Goal: Information Seeking & Learning: Learn about a topic

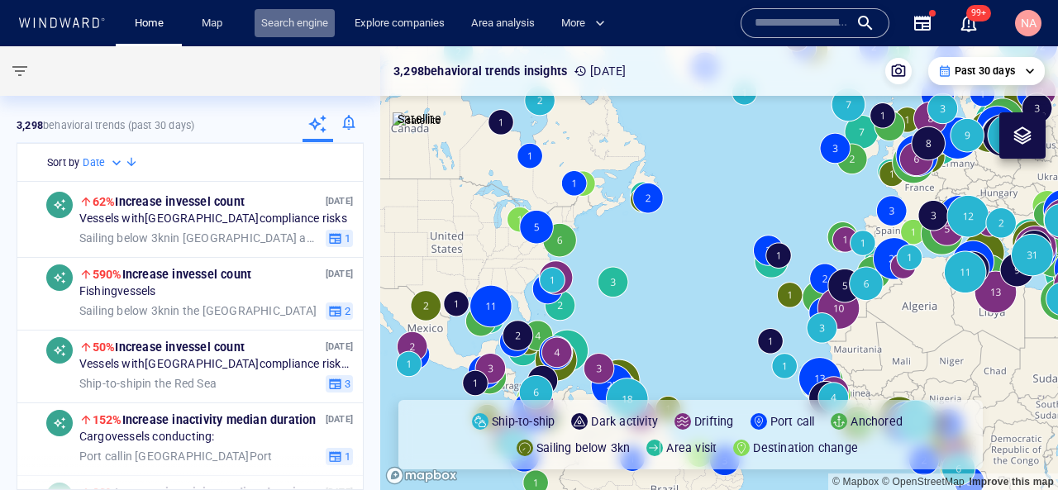
click at [282, 29] on link "Search engine" at bounding box center [295, 23] width 80 height 29
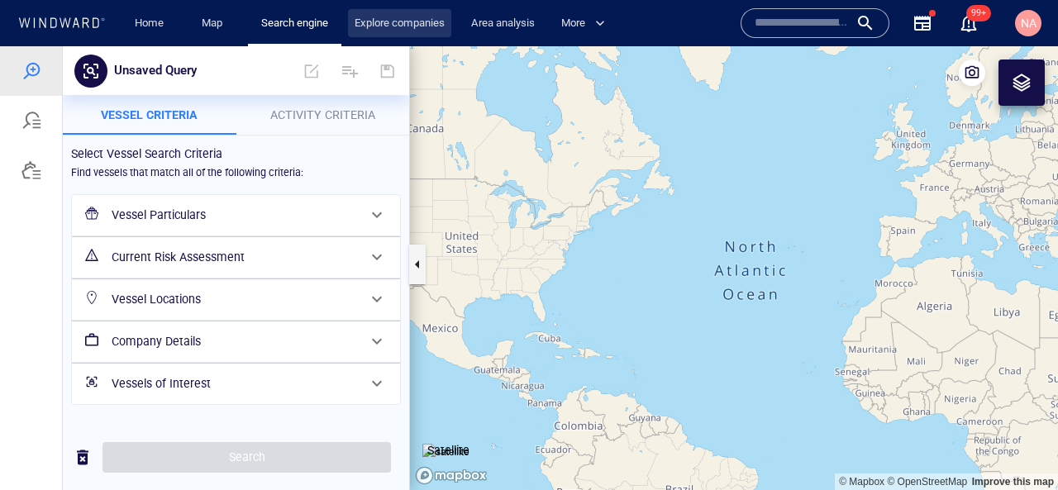
click at [374, 21] on link "Explore companies" at bounding box center [399, 23] width 103 height 29
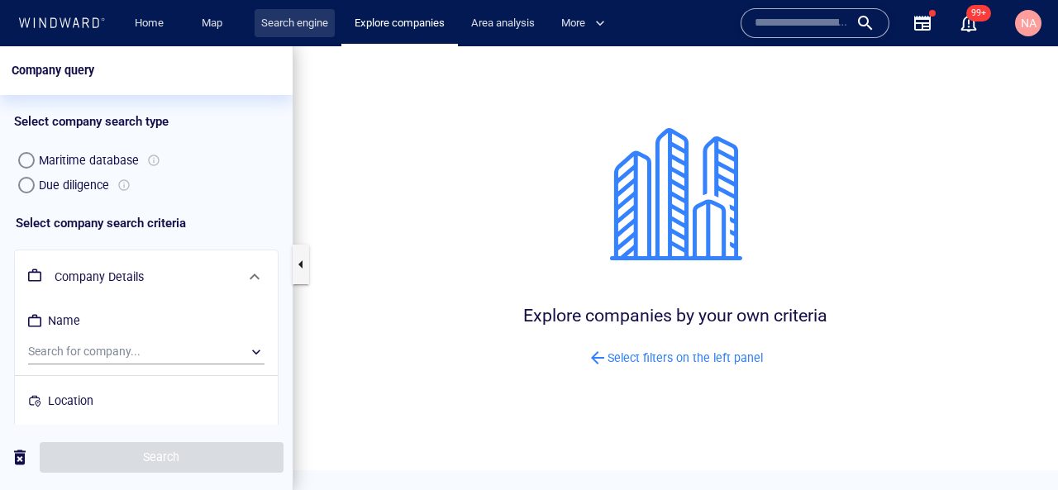
click at [310, 28] on link "Search engine" at bounding box center [295, 23] width 80 height 29
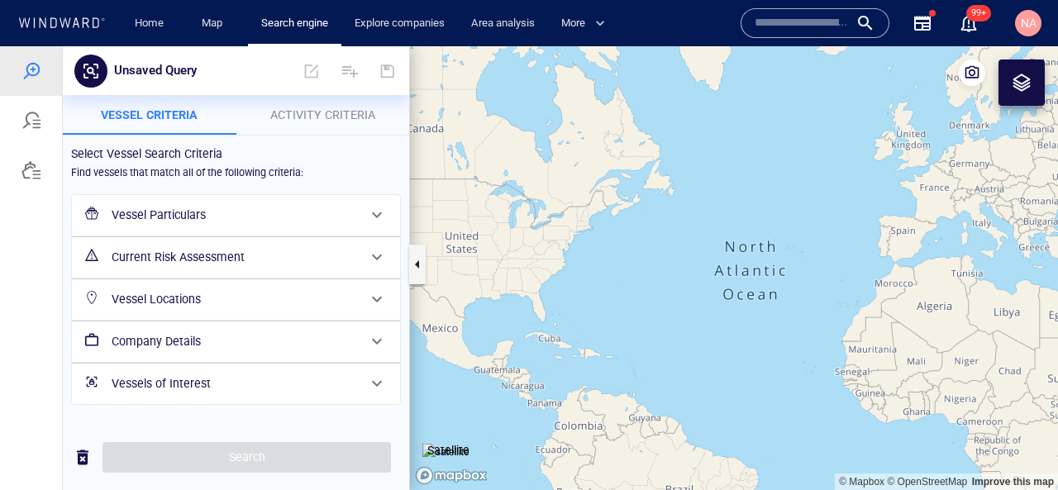
click at [192, 336] on h6 "Company Details" at bounding box center [235, 342] width 246 height 21
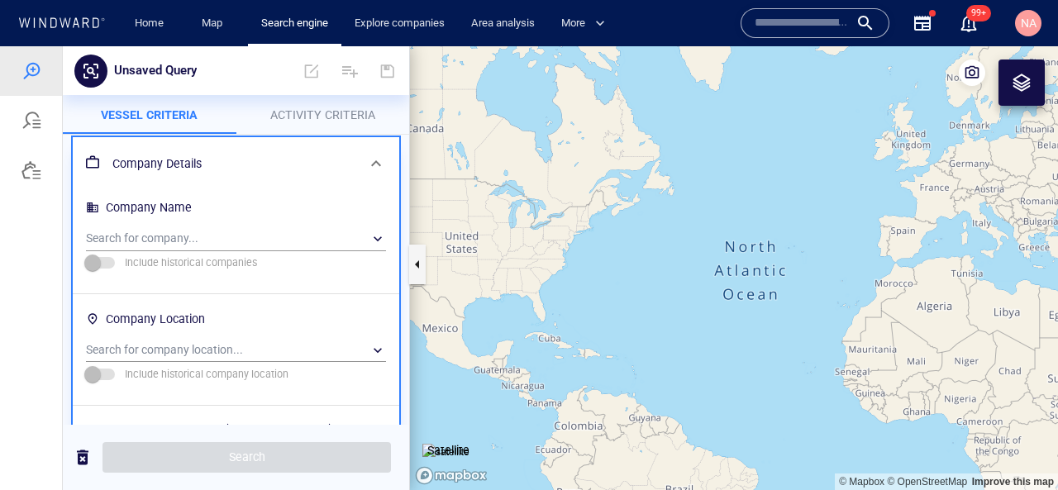
scroll to position [212, 0]
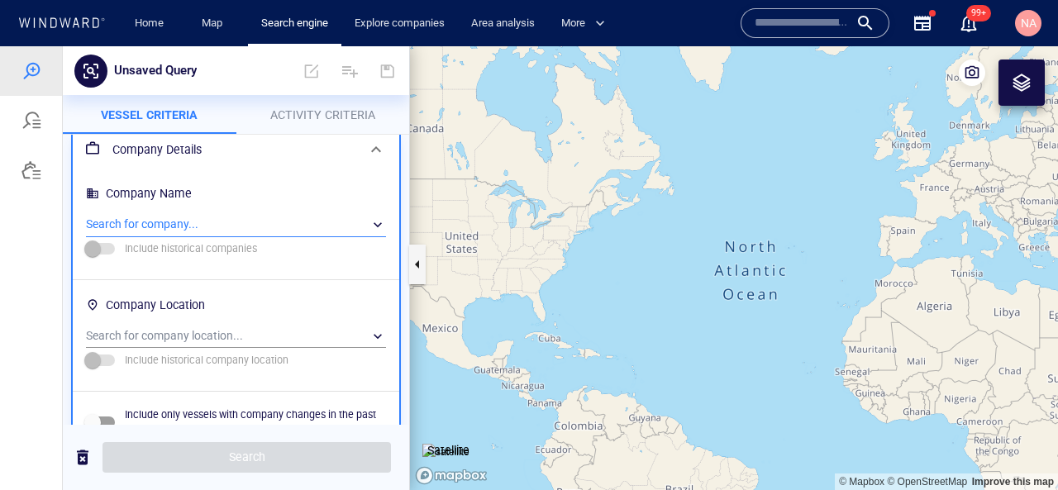
click at [222, 227] on div "​" at bounding box center [236, 224] width 300 height 25
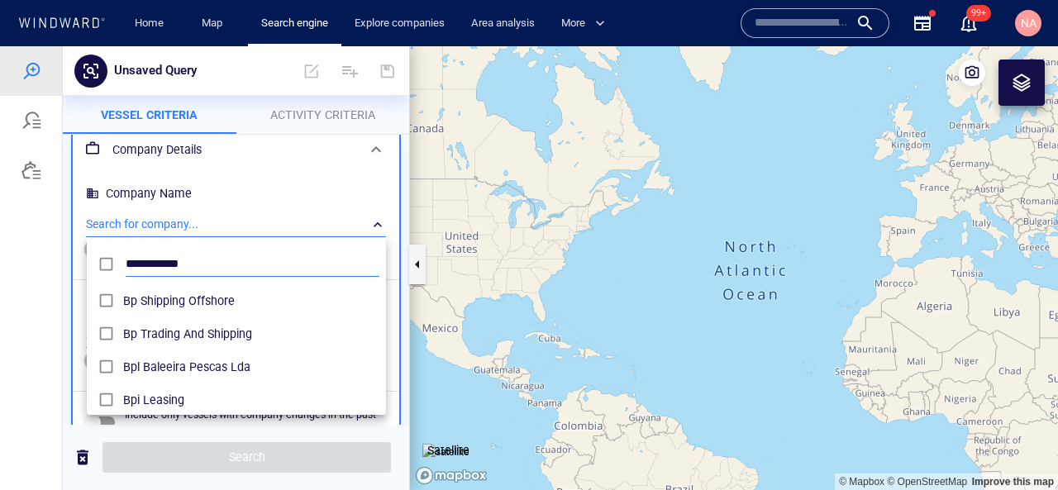
scroll to position [165, 299]
type input "**********"
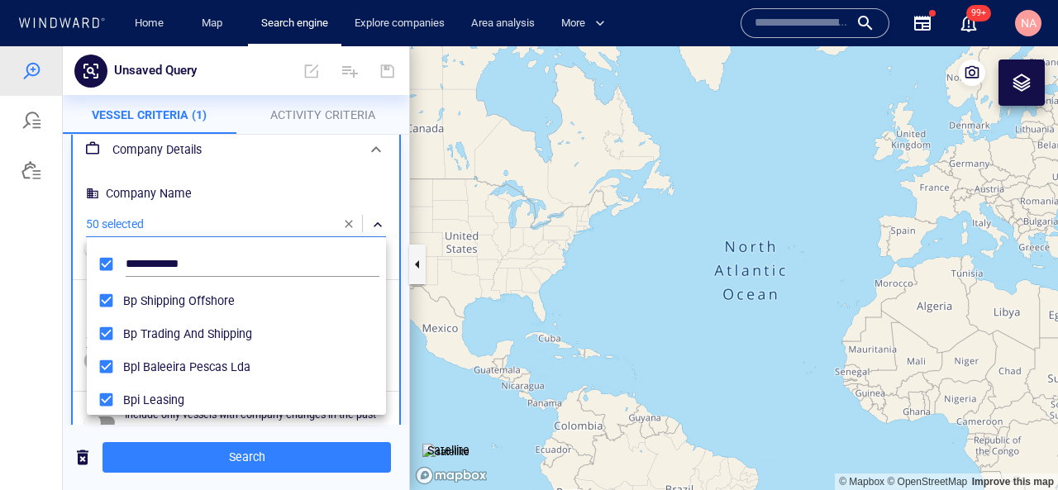
click at [275, 217] on div at bounding box center [529, 268] width 1058 height 444
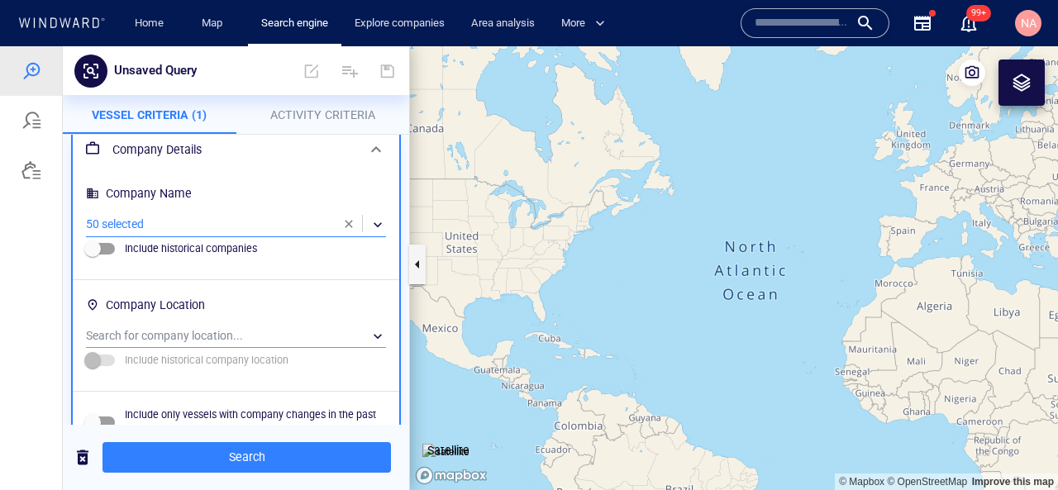
click at [185, 227] on div "​" at bounding box center [236, 224] width 300 height 25
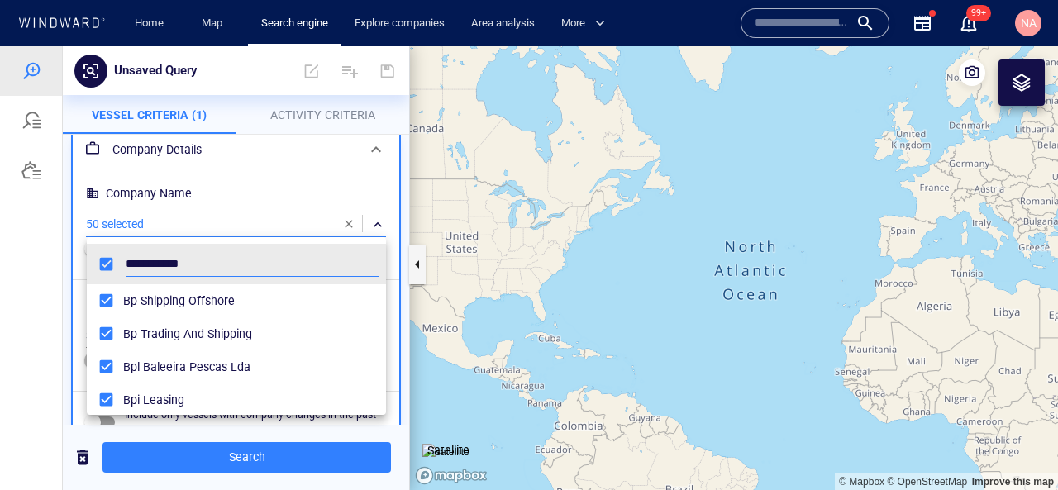
scroll to position [165, 299]
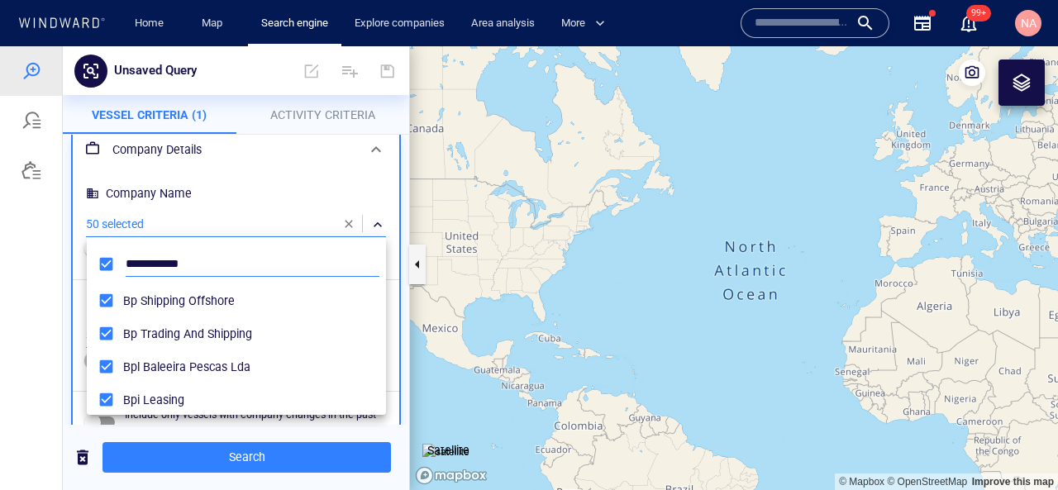
click at [170, 252] on input "**********" at bounding box center [253, 264] width 254 height 25
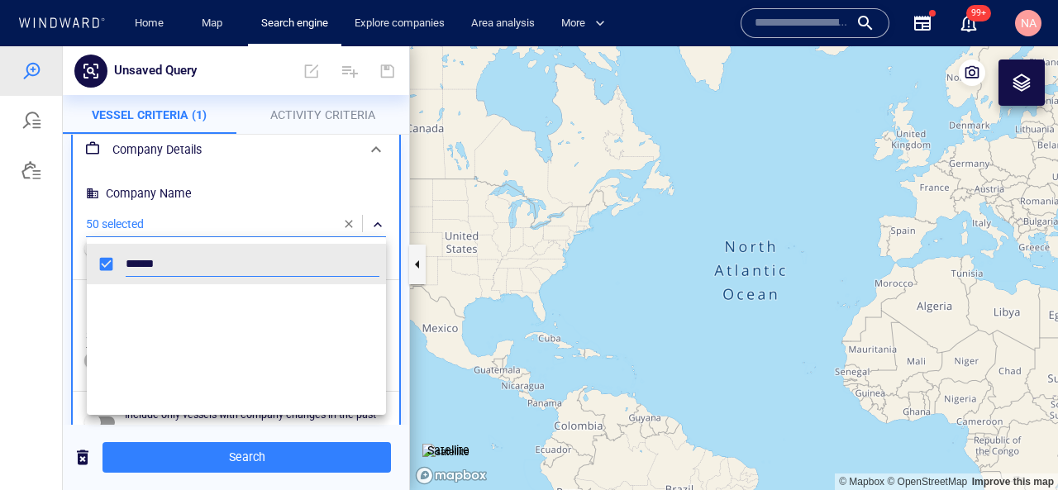
scroll to position [1076, 0]
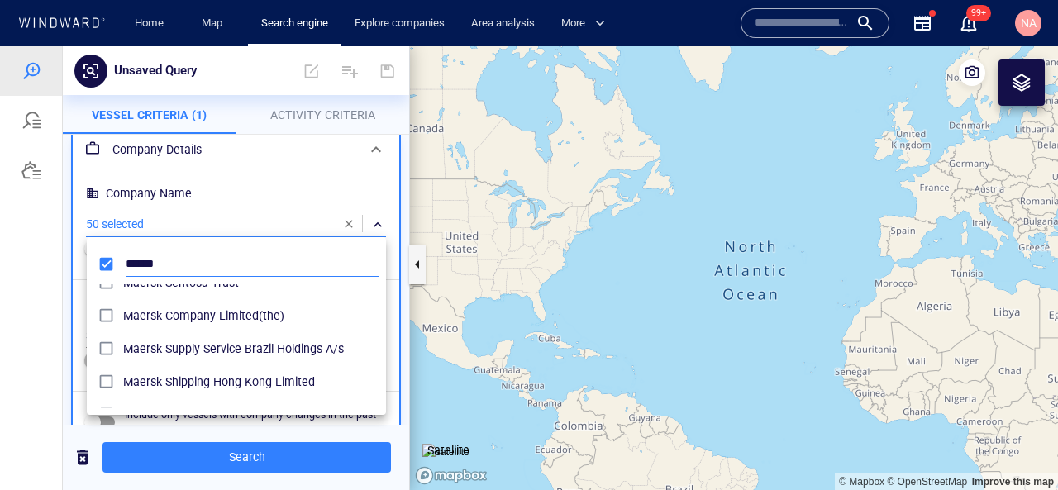
type input "******"
click at [382, 194] on div at bounding box center [529, 268] width 1058 height 444
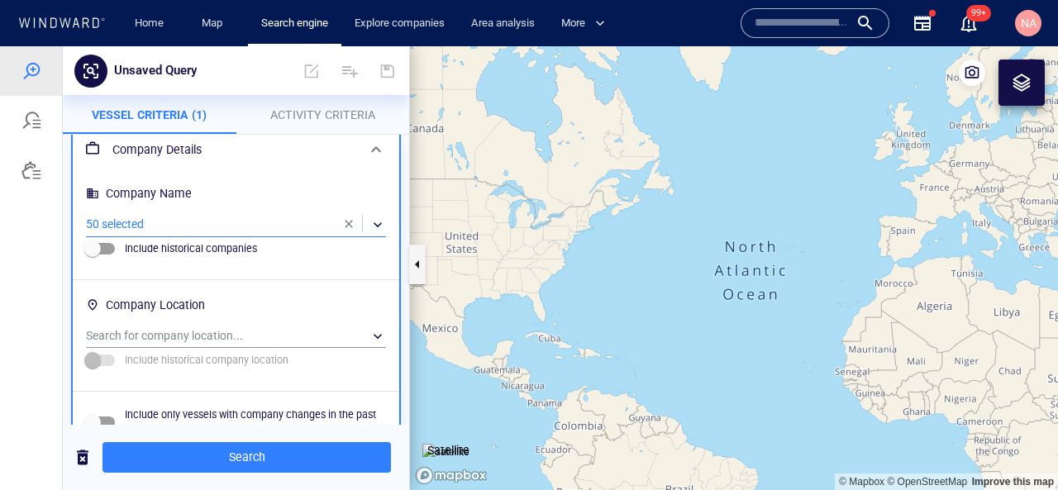
click at [228, 219] on div "​" at bounding box center [236, 224] width 300 height 25
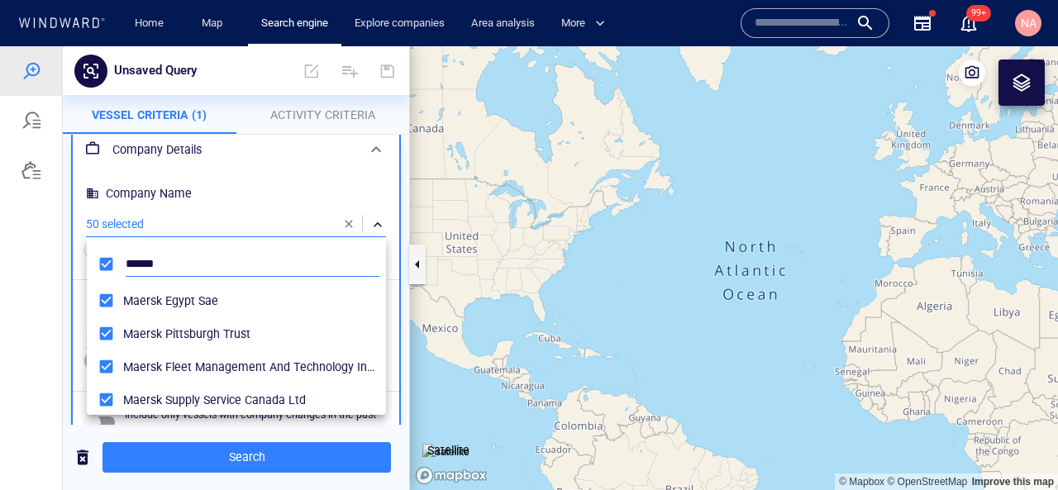
click at [155, 264] on input "******" at bounding box center [253, 264] width 254 height 25
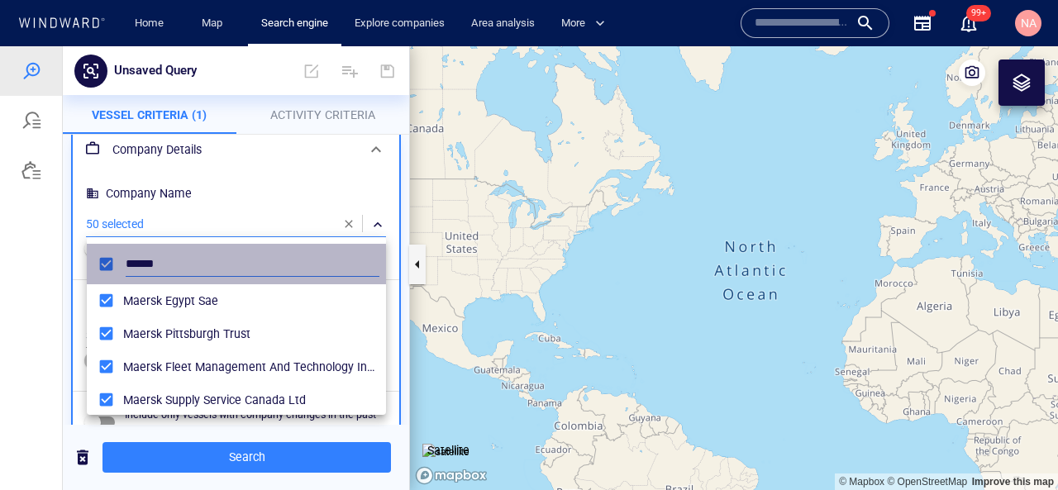
click at [155, 264] on input "******" at bounding box center [253, 264] width 254 height 25
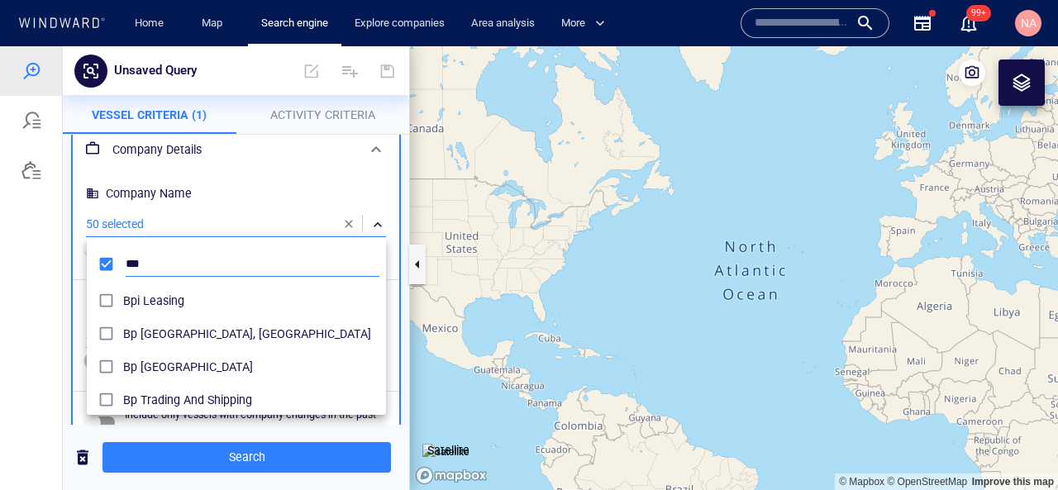
scroll to position [165, 299]
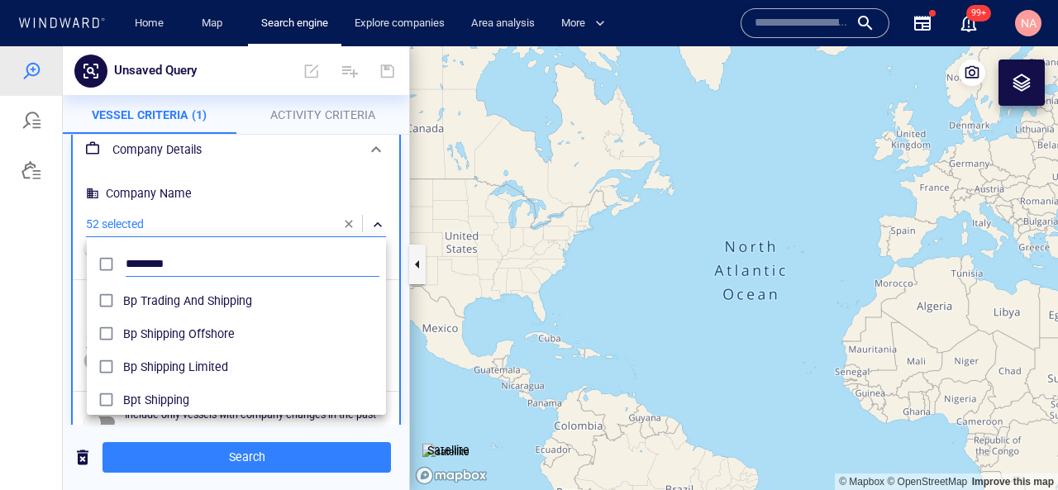
scroll to position [165, 299]
type input "********"
click at [153, 268] on input "********" at bounding box center [253, 264] width 254 height 25
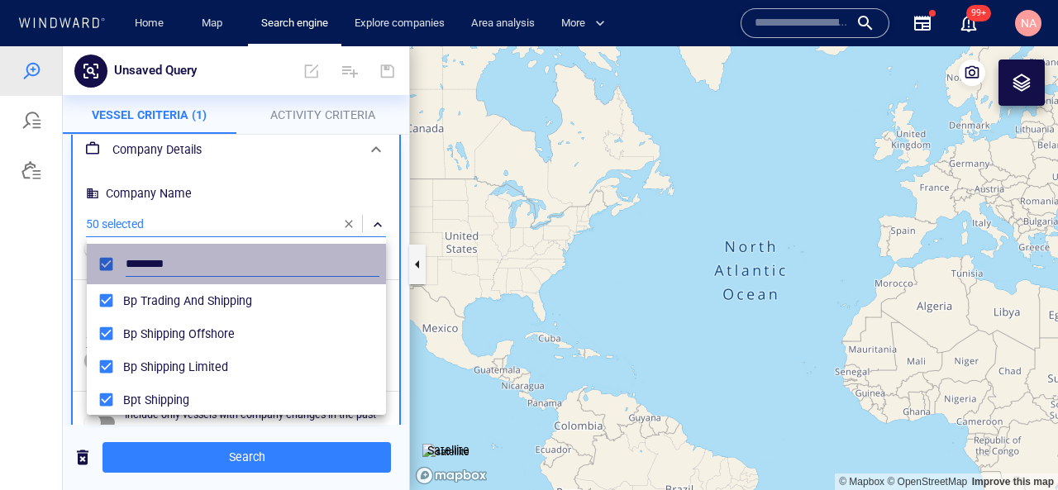
click at [153, 268] on input "********" at bounding box center [253, 264] width 254 height 25
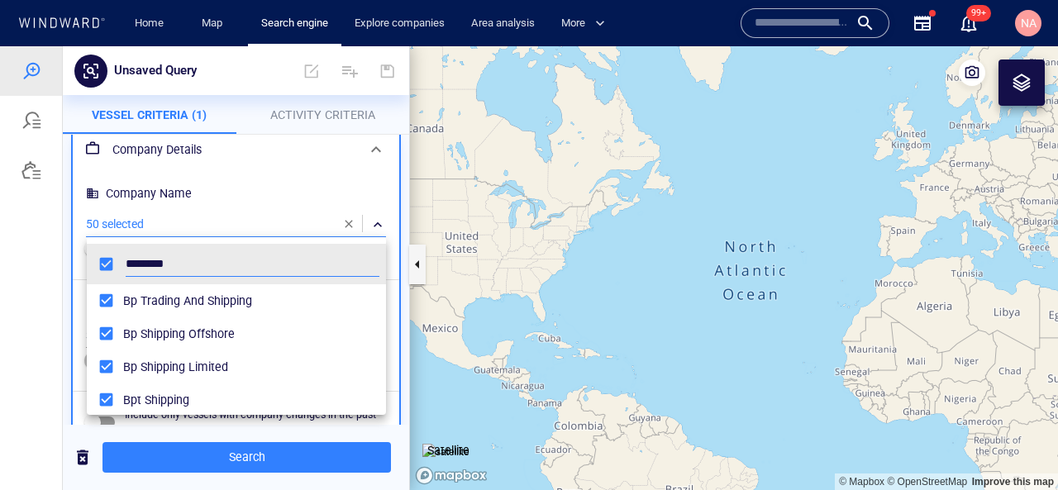
click at [67, 265] on div at bounding box center [529, 268] width 1058 height 444
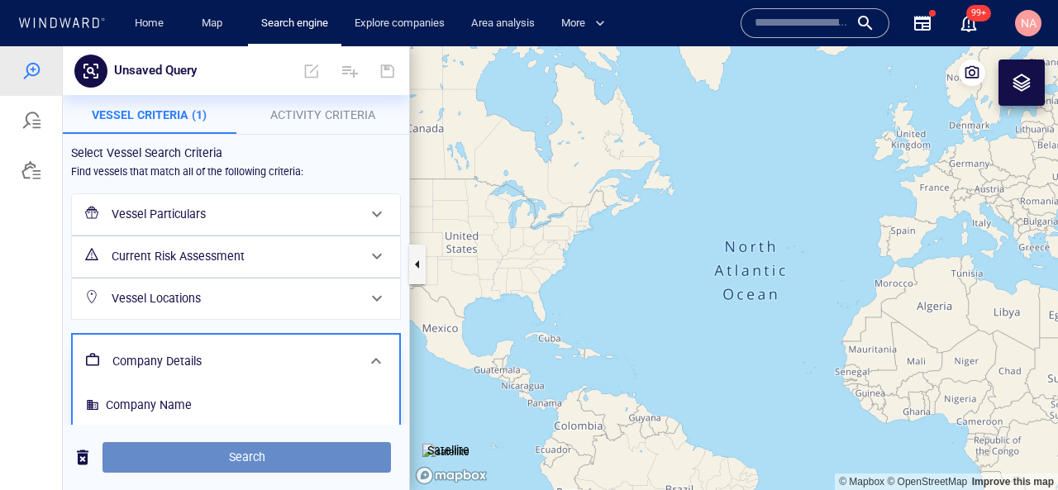
click at [324, 462] on span "Search" at bounding box center [247, 457] width 262 height 21
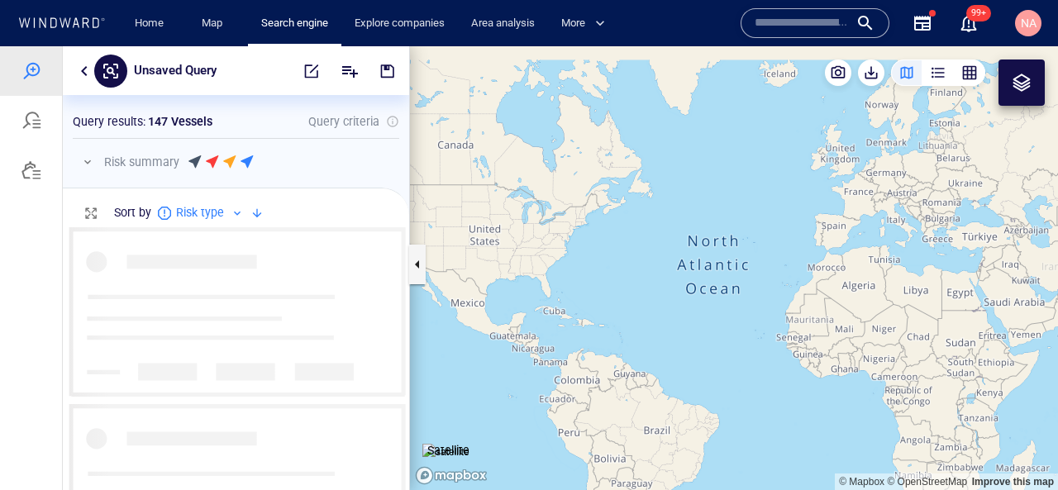
scroll to position [263, 346]
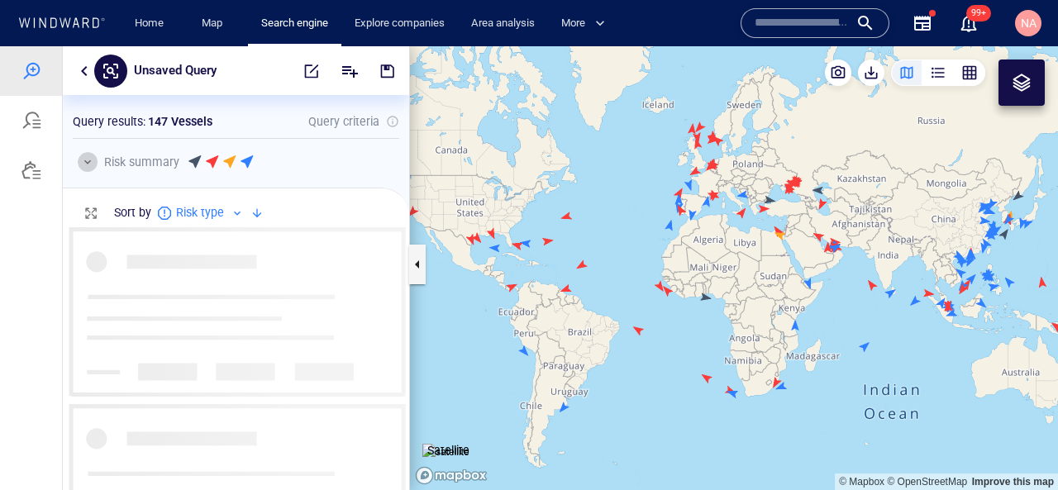
click at [83, 155] on button "button" at bounding box center [88, 162] width 20 height 20
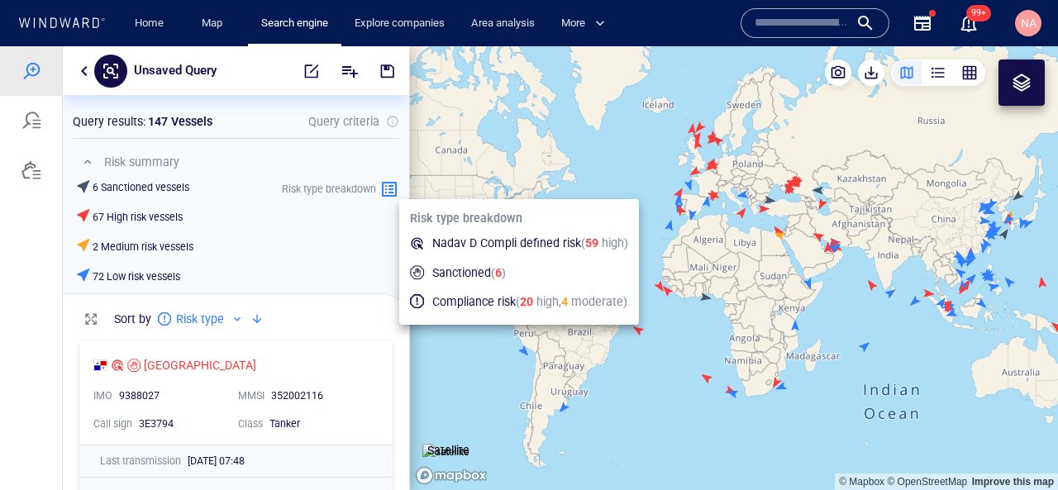
click at [388, 191] on icon at bounding box center [389, 189] width 20 height 20
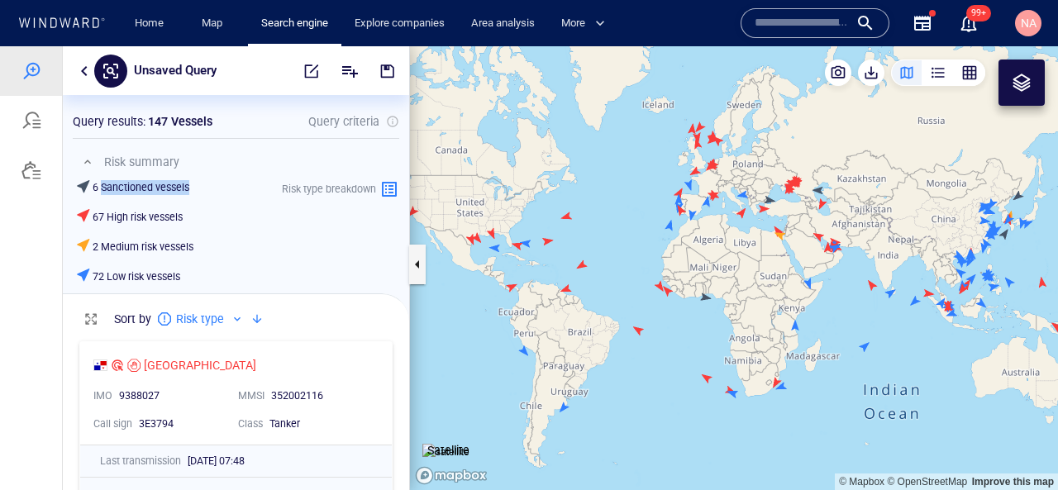
drag, startPoint x: 103, startPoint y: 193, endPoint x: 195, endPoint y: 190, distance: 92.6
click at [195, 190] on div "6 Sanctioned vessels" at bounding box center [136, 188] width 121 height 24
click at [182, 190] on h6 "6 Sanctioned vessels" at bounding box center [141, 187] width 97 height 15
click at [143, 217] on h6 "67 High risk vessels" at bounding box center [138, 217] width 90 height 15
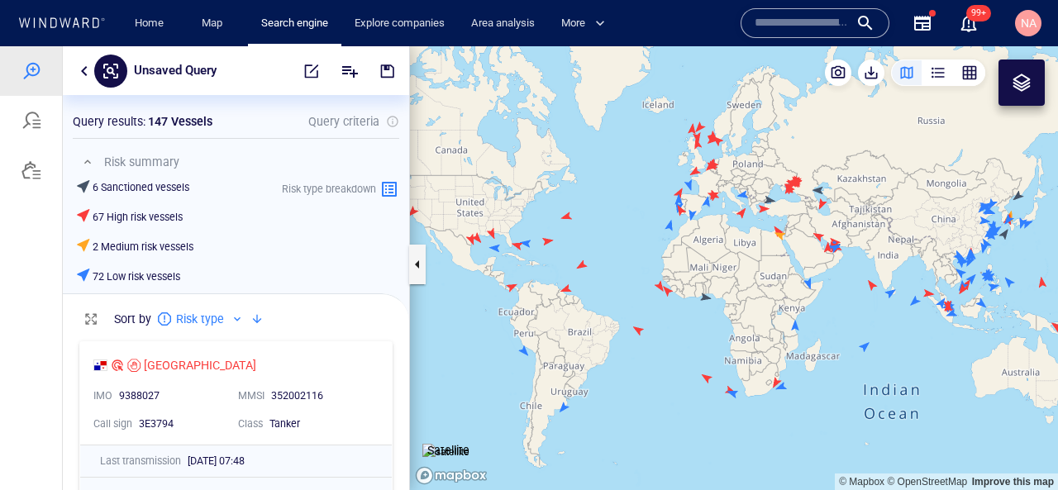
click at [143, 247] on h6 "2 Medium risk vessels" at bounding box center [143, 247] width 101 height 15
click at [143, 278] on h6 "72 Low risk vessels" at bounding box center [137, 277] width 88 height 15
click at [201, 203] on div "6 Sanctioned vessels 67 High risk vessels 2 Medium risk vessels 72 Low risk ves…" at bounding box center [239, 232] width 327 height 113
click at [971, 67] on div "button" at bounding box center [969, 72] width 17 height 17
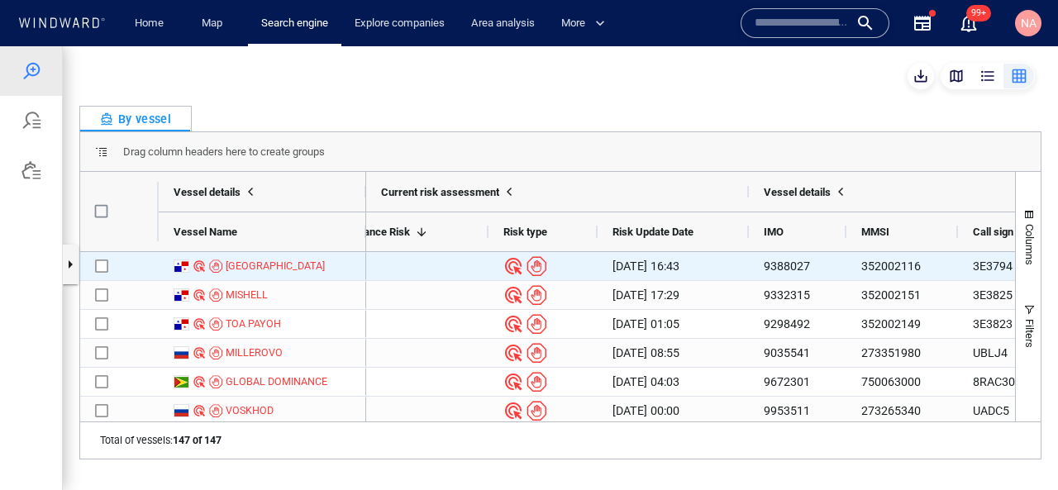
scroll to position [0, 0]
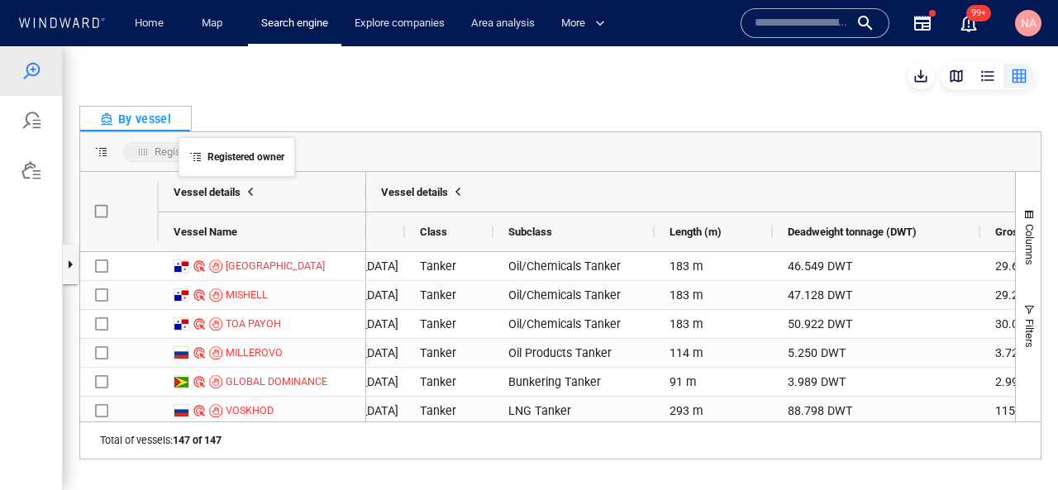
drag, startPoint x: 528, startPoint y: 234, endPoint x: 187, endPoint y: 147, distance: 352.3
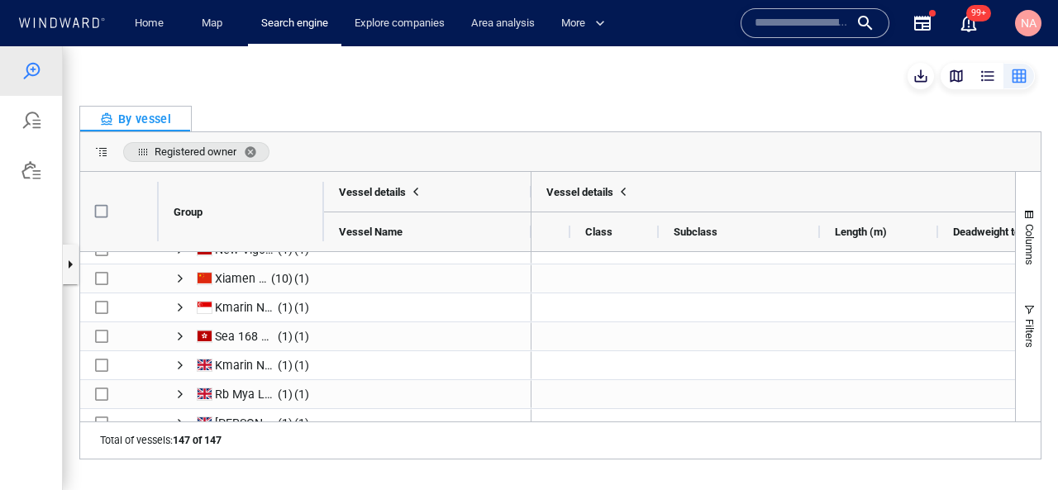
click at [141, 150] on span "Registered owner. Press ENTER to sort. Press DELETE to remove" at bounding box center [142, 151] width 13 height 13
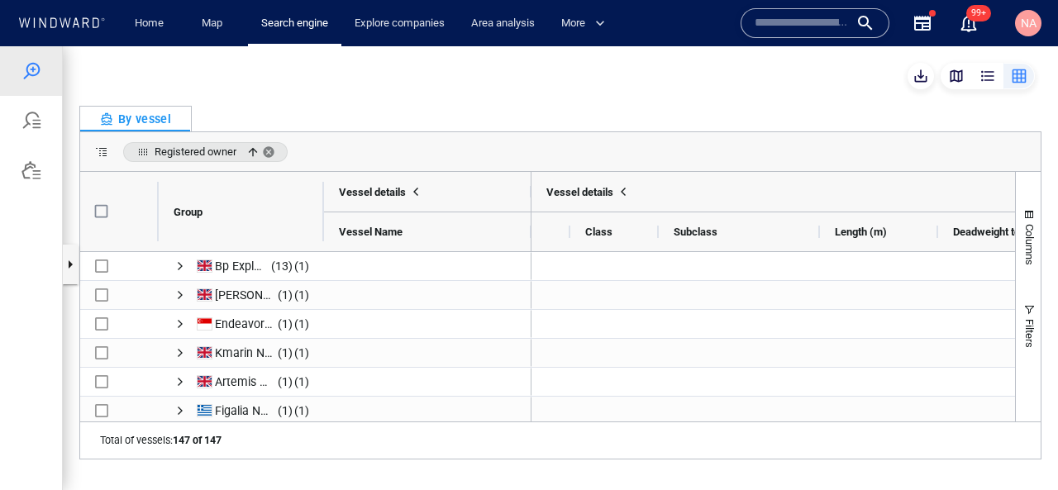
click at [212, 153] on span "Registered owner" at bounding box center [196, 151] width 82 height 12
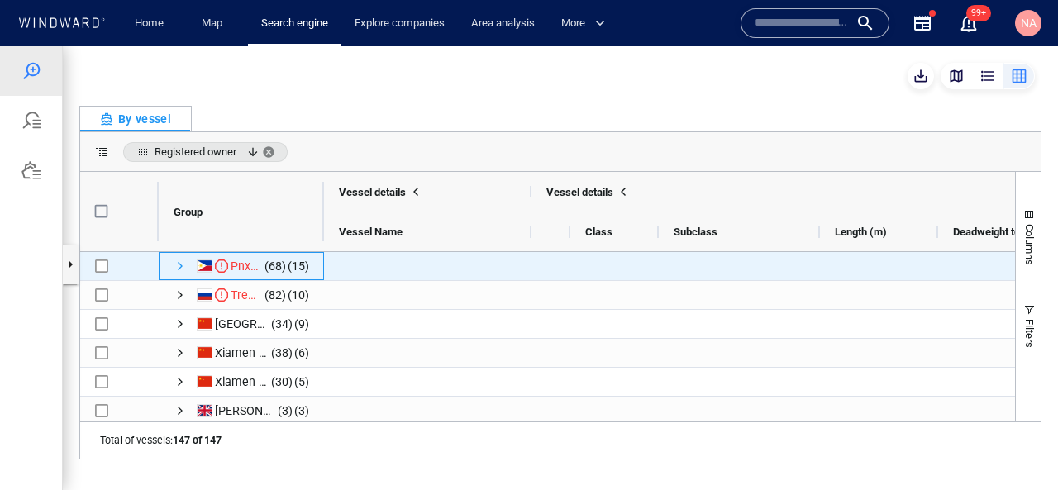
click at [178, 268] on span "Press SPACE to select this row." at bounding box center [180, 266] width 13 height 13
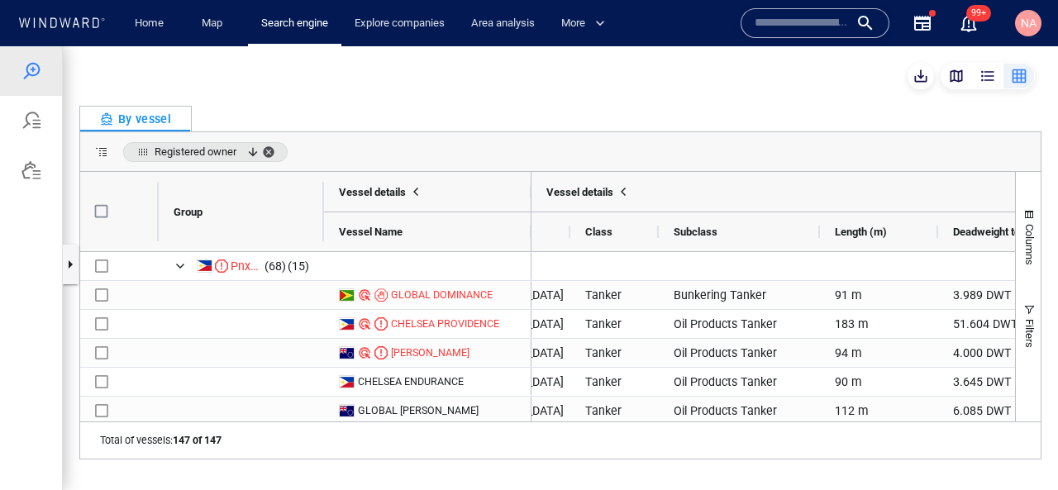
click at [277, 148] on span "Registered owner, descending. Press ENTER to sort. Press DELETE to remove" at bounding box center [272, 151] width 20 height 13
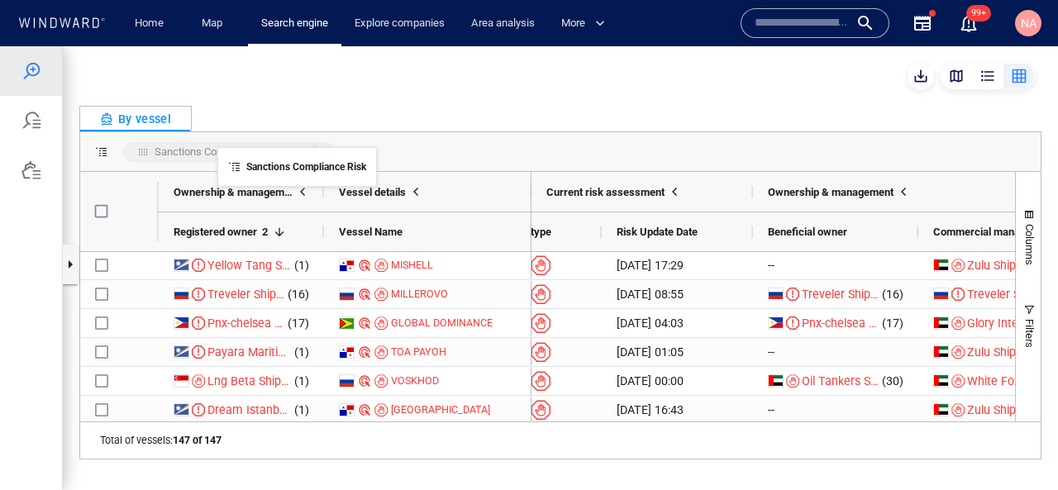
drag, startPoint x: 579, startPoint y: 239, endPoint x: 216, endPoint y: 155, distance: 372.4
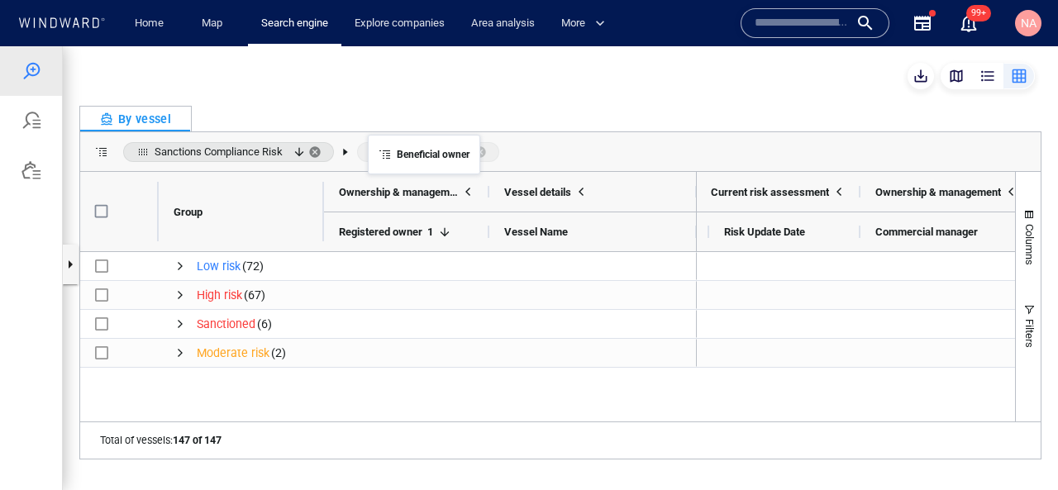
drag, startPoint x: 880, startPoint y: 235, endPoint x: 397, endPoint y: 145, distance: 491.8
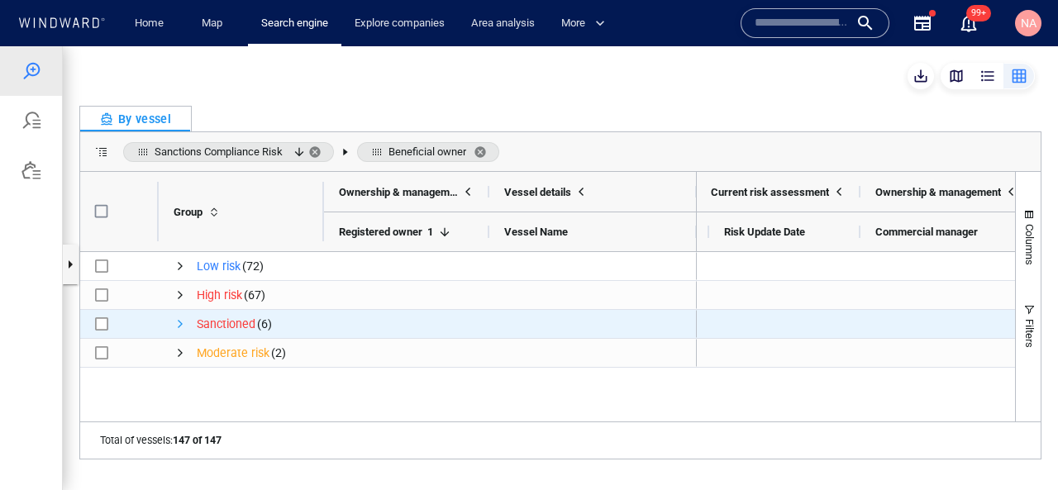
click at [177, 326] on span "Press SPACE to select this row." at bounding box center [180, 323] width 13 height 13
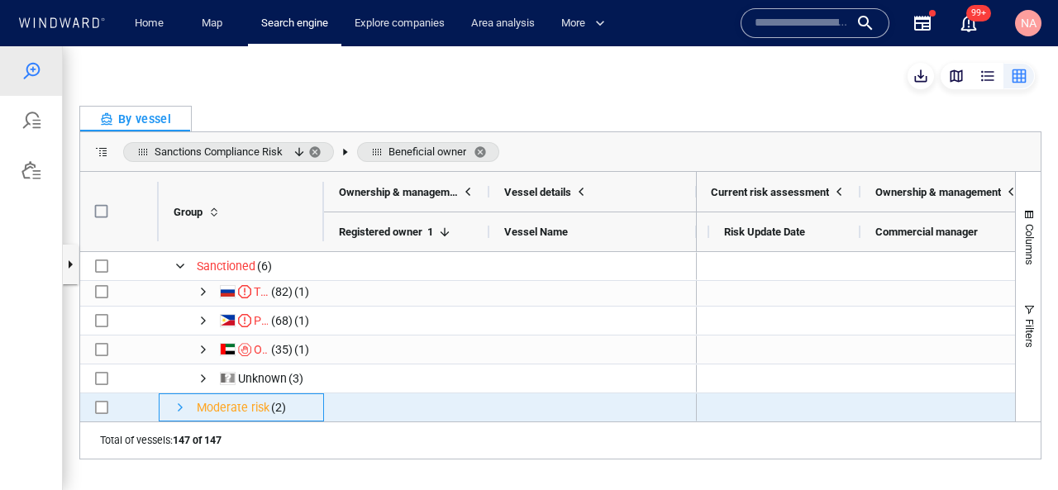
click at [182, 402] on span "Press SPACE to select this row." at bounding box center [180, 407] width 13 height 13
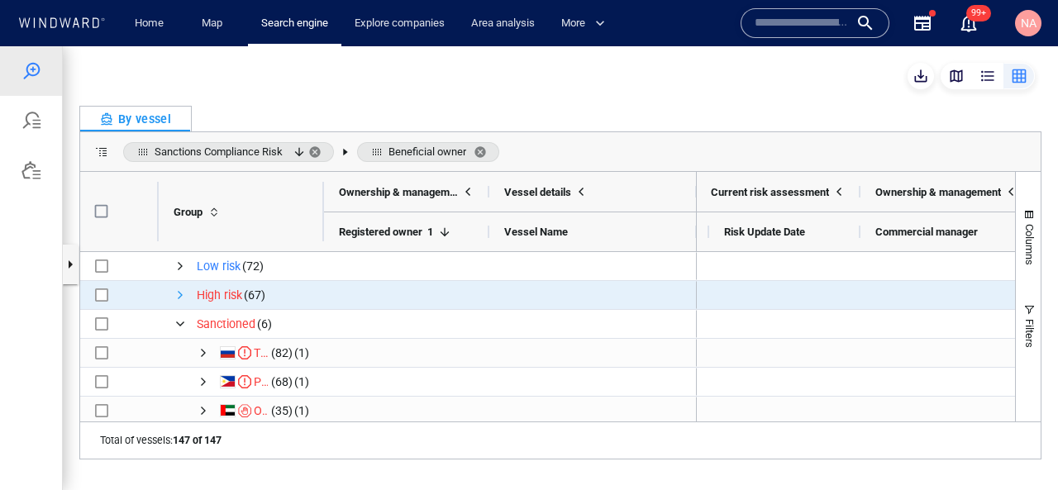
click at [181, 293] on span "Press SPACE to select this row." at bounding box center [180, 295] width 13 height 13
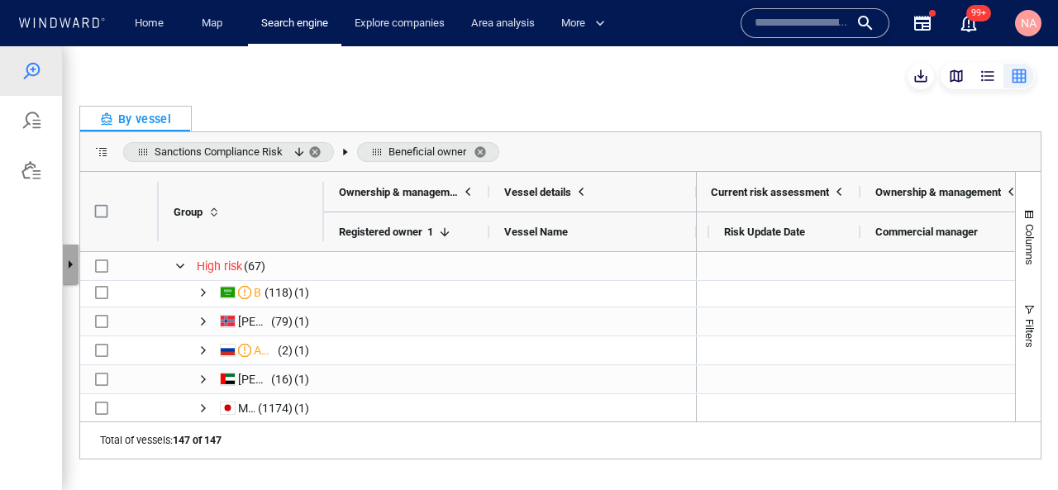
click at [74, 272] on button "button" at bounding box center [70, 265] width 17 height 40
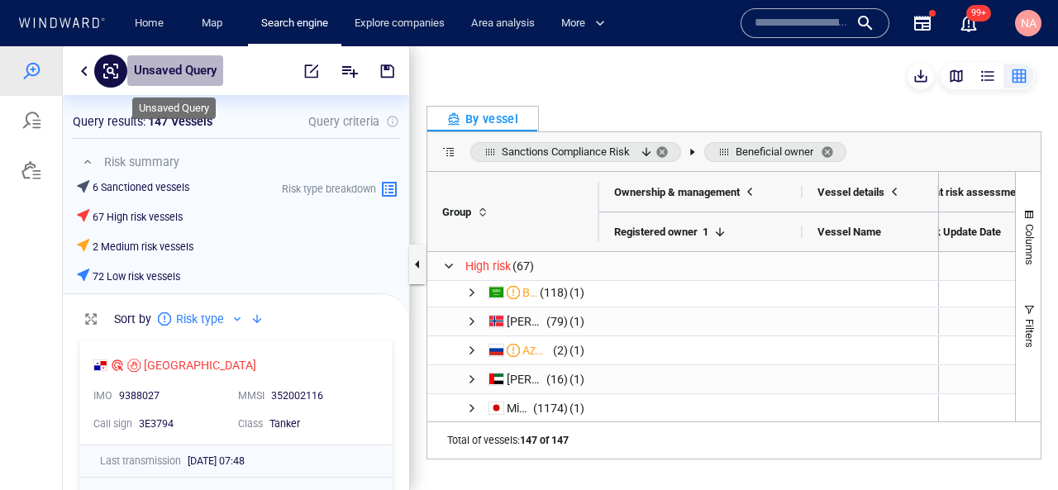
click at [187, 77] on p "Unsaved Query" at bounding box center [175, 70] width 83 height 21
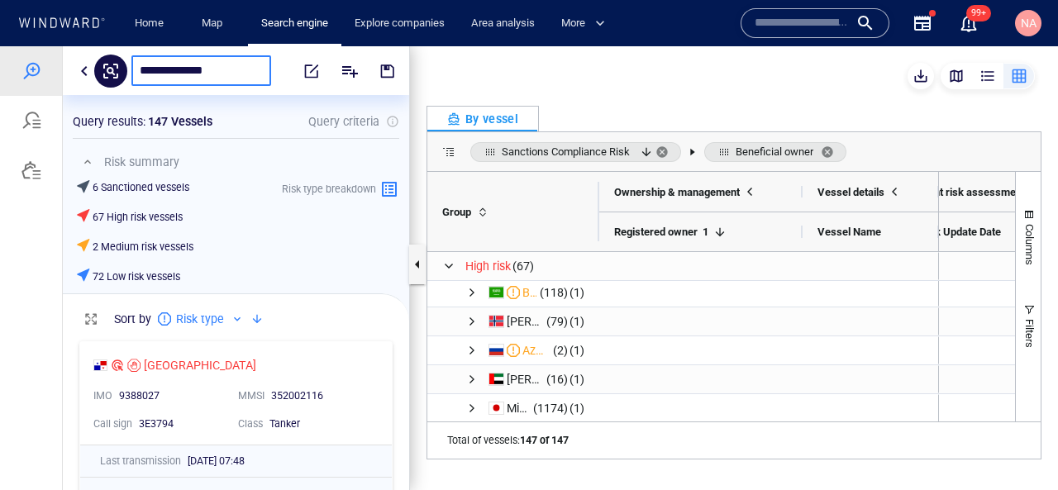
type input "**********"
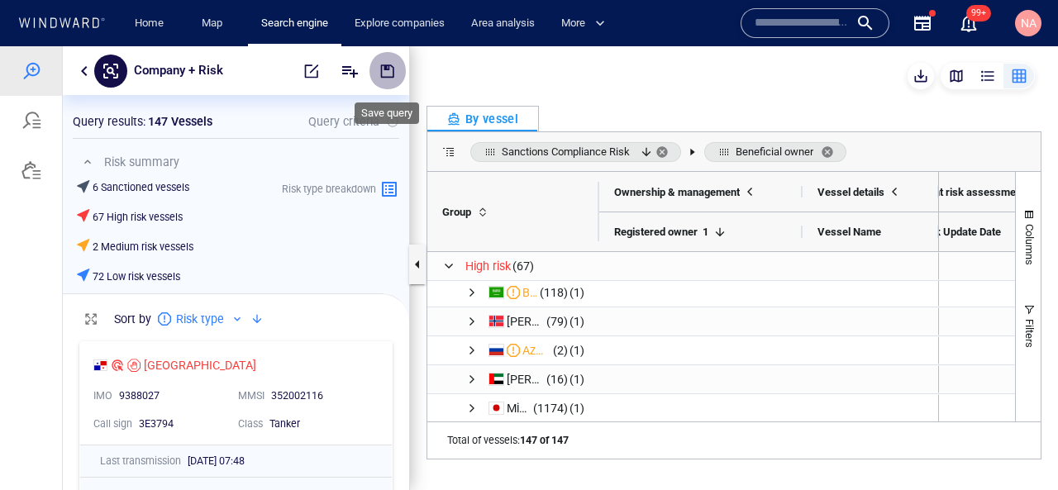
click at [394, 71] on span "button" at bounding box center [387, 71] width 17 height 17
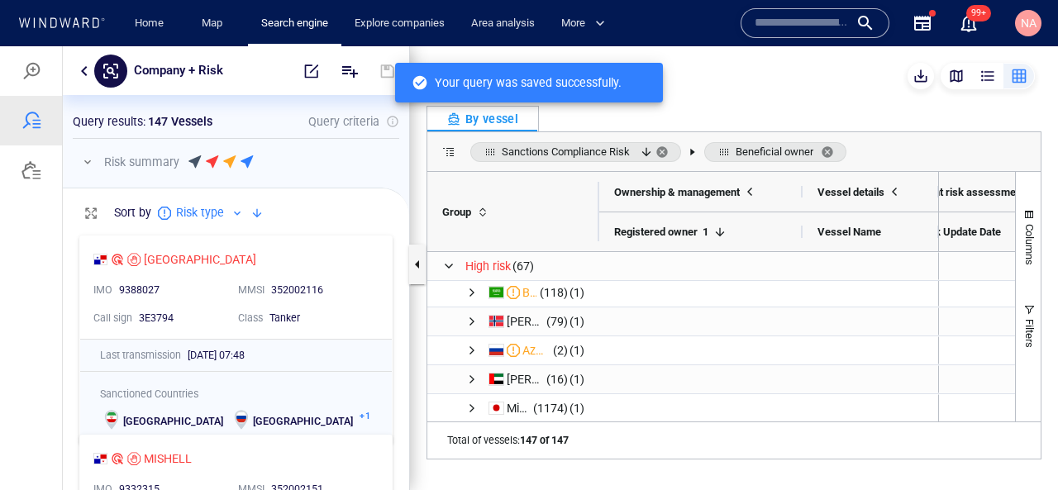
scroll to position [263, 346]
click at [33, 145] on div at bounding box center [31, 121] width 62 height 50
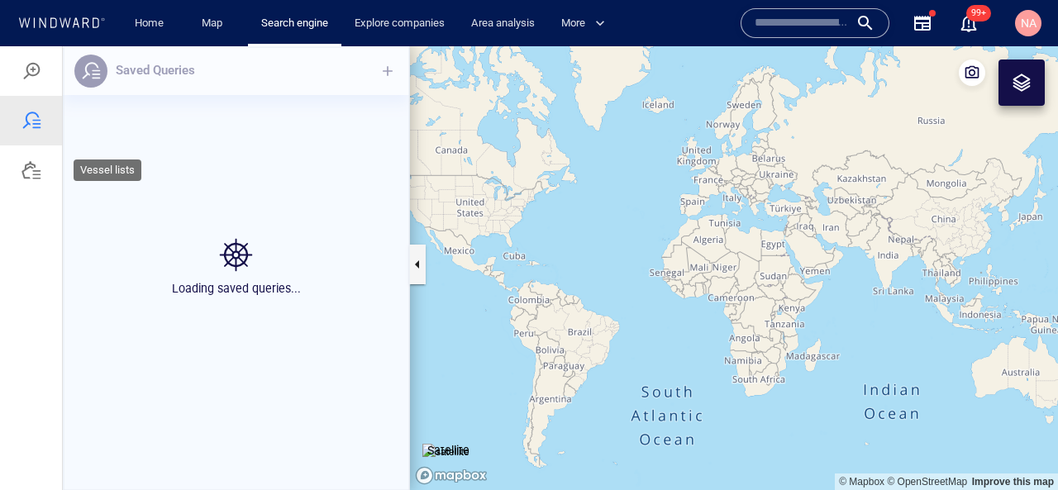
click at [38, 176] on div at bounding box center [31, 170] width 20 height 20
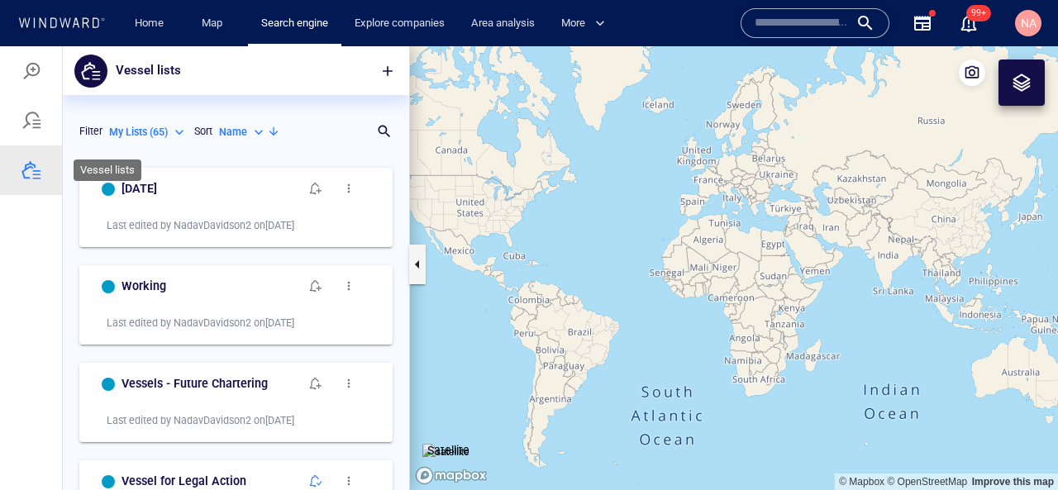
scroll to position [331, 346]
click at [36, 137] on div at bounding box center [31, 121] width 62 height 50
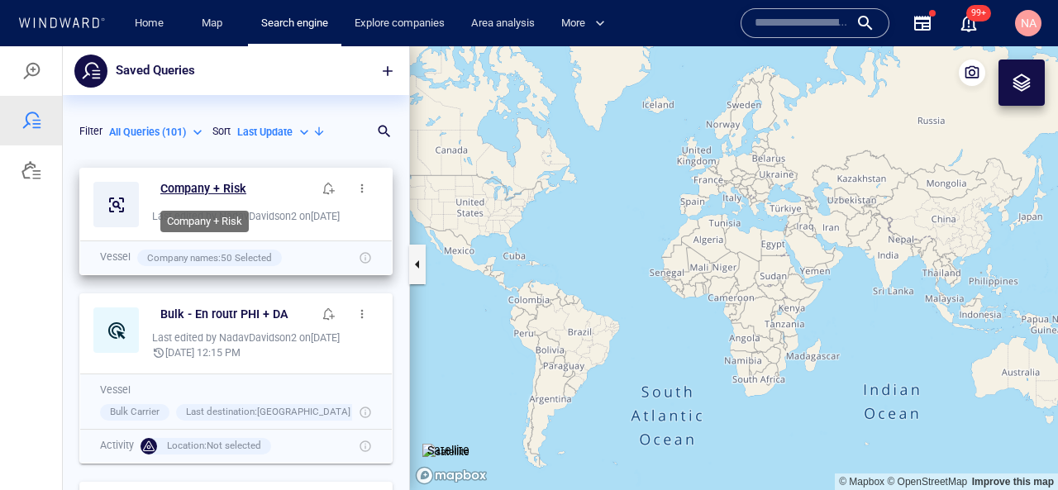
click at [224, 186] on h6 "Company + Risk" at bounding box center [203, 189] width 86 height 21
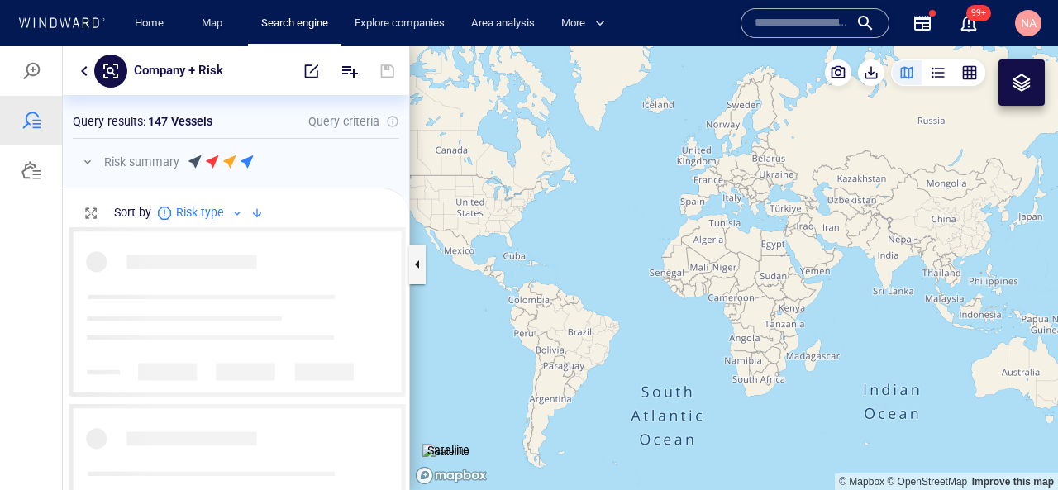
scroll to position [263, 346]
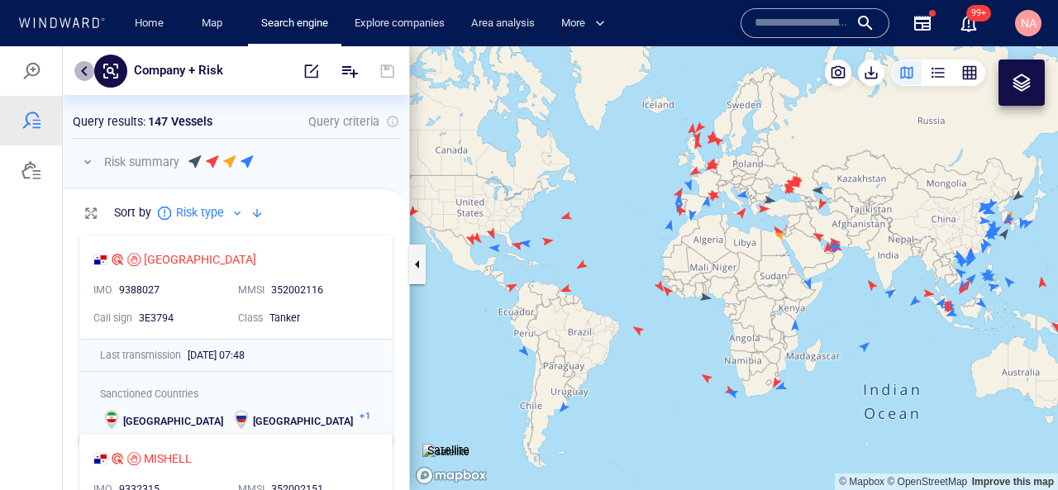
click at [79, 71] on button "button" at bounding box center [84, 71] width 20 height 20
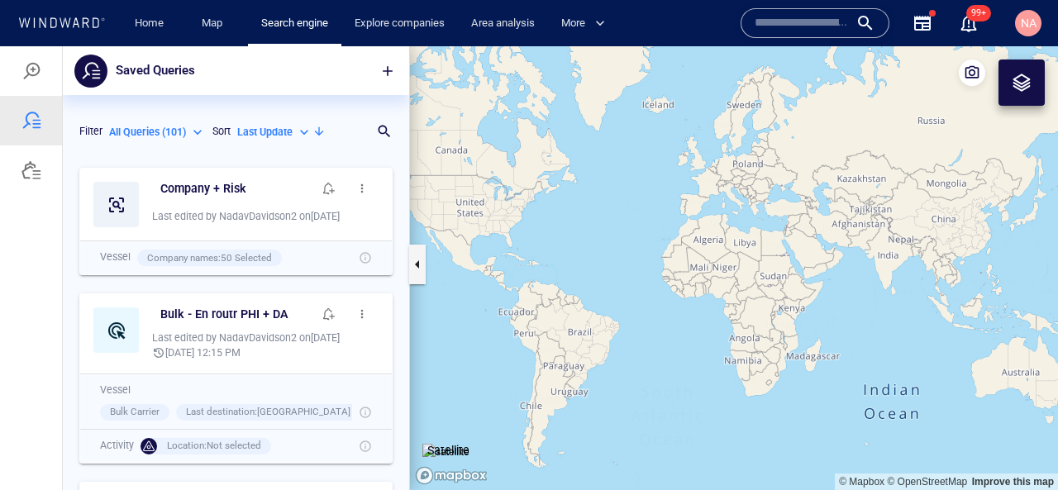
scroll to position [331, 346]
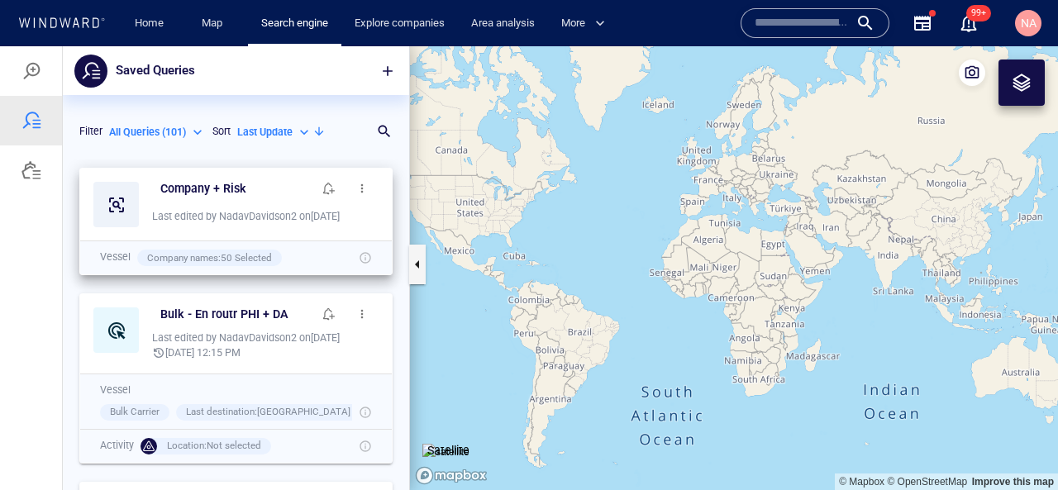
click at [370, 197] on button "button" at bounding box center [362, 188] width 33 height 33
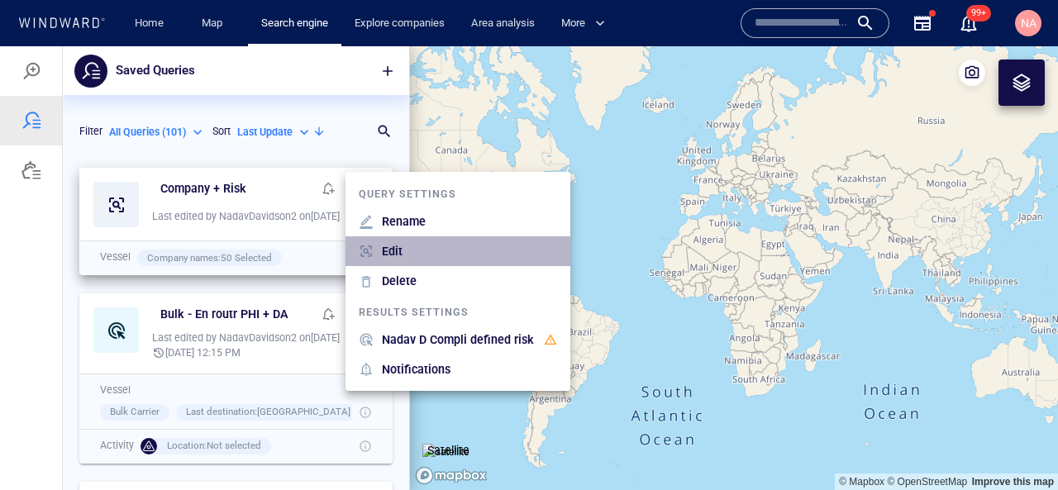
click at [396, 257] on p "Edit" at bounding box center [392, 251] width 21 height 20
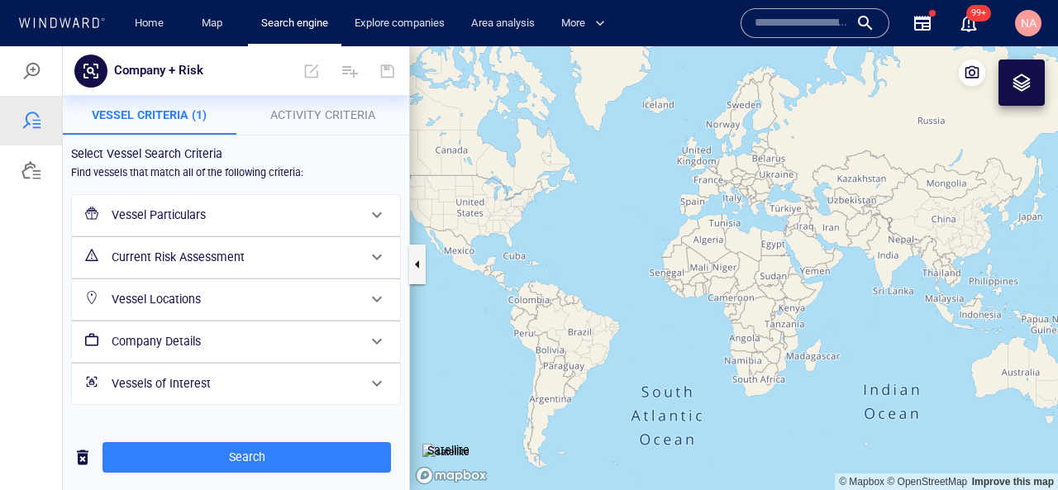
click at [248, 339] on h6 "Company Details" at bounding box center [235, 342] width 246 height 21
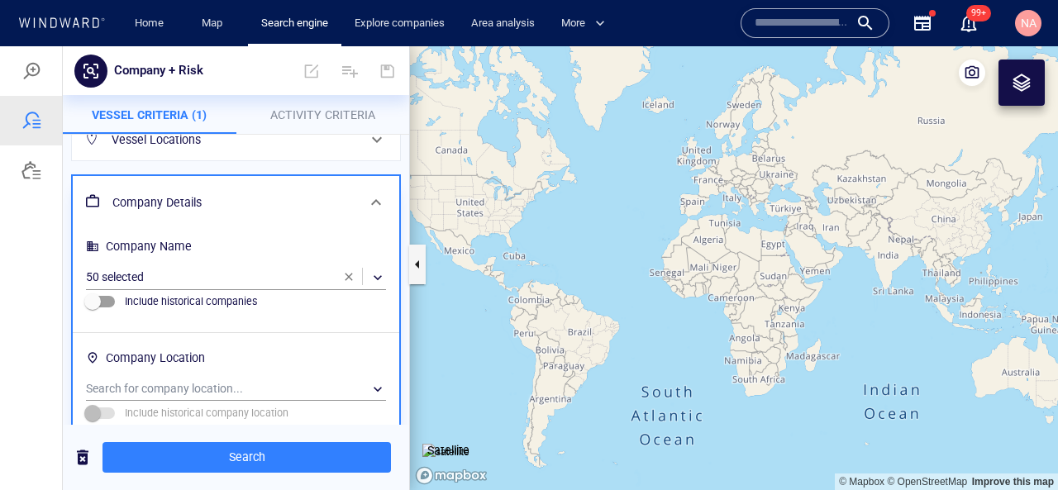
scroll to position [221, 0]
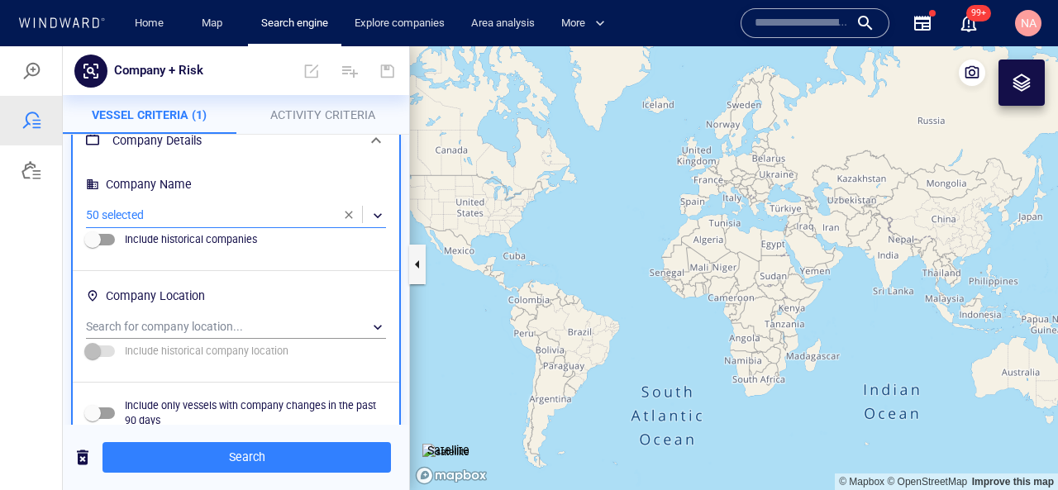
click at [184, 222] on div "​" at bounding box center [236, 215] width 300 height 25
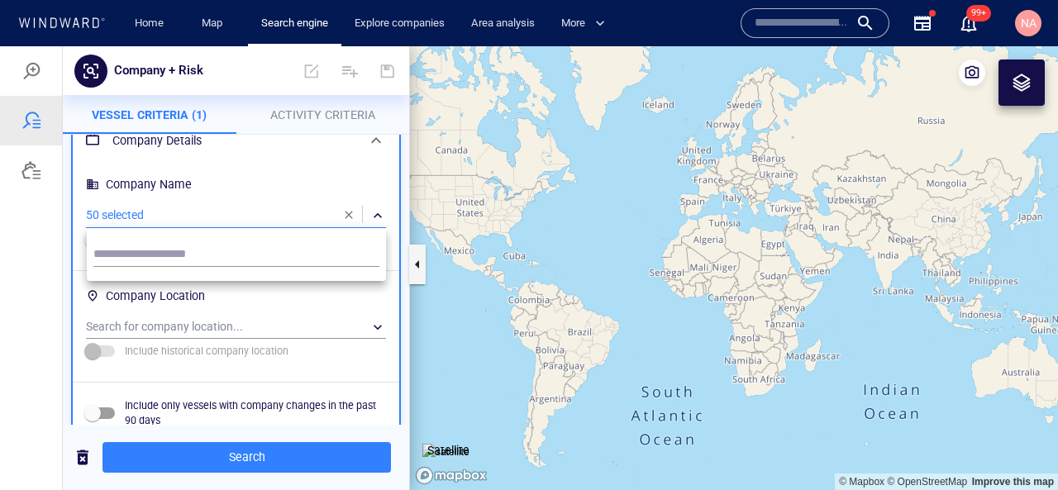
click at [311, 365] on div at bounding box center [529, 268] width 1058 height 444
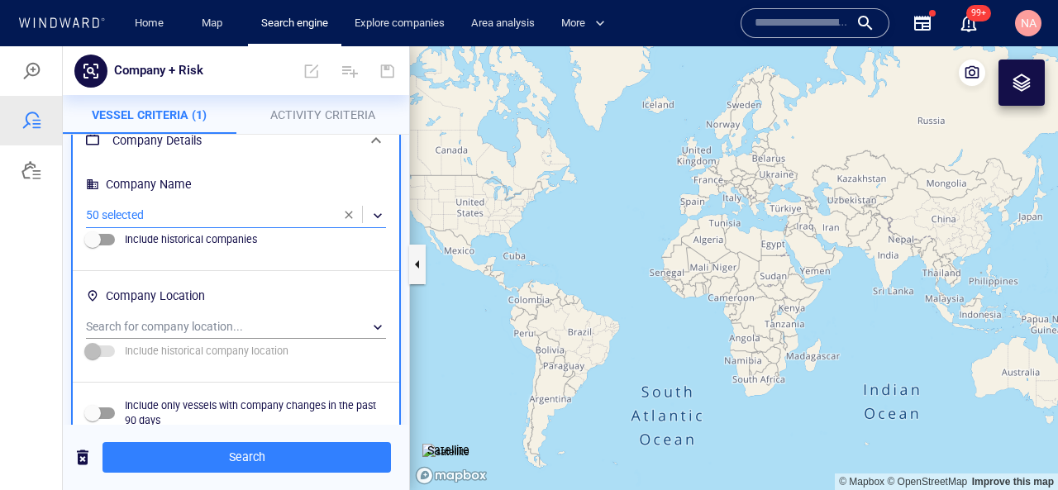
click at [30, 167] on div at bounding box center [31, 170] width 20 height 20
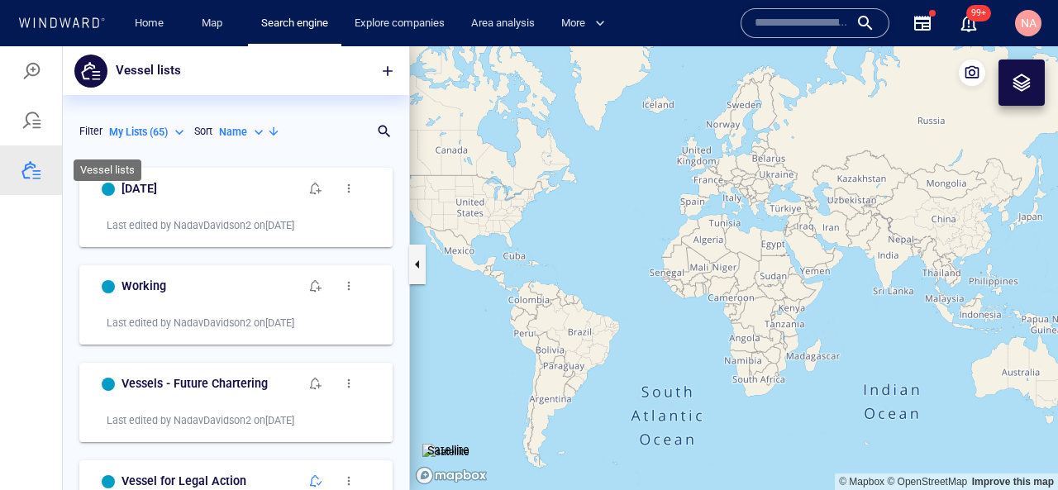
scroll to position [331, 346]
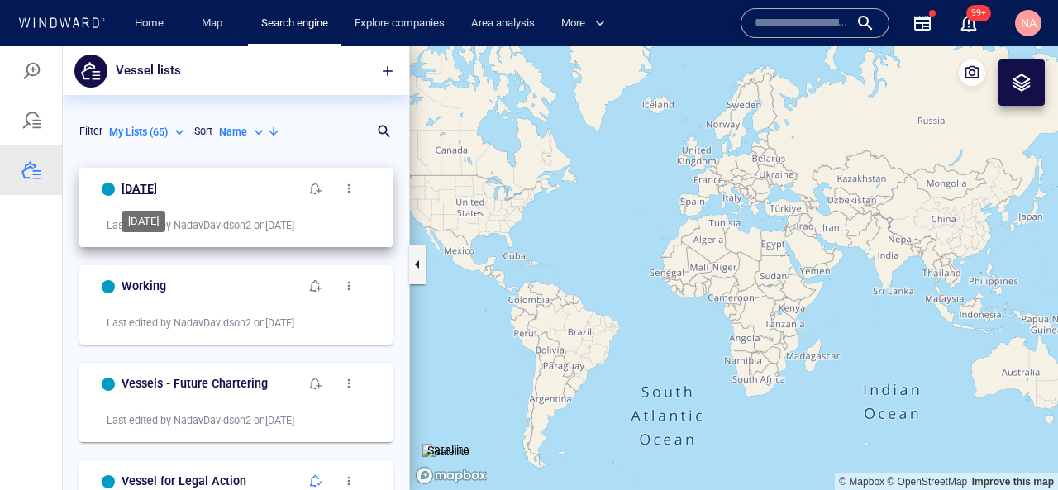
click at [136, 190] on h6 "[DATE]" at bounding box center [140, 189] width 36 height 21
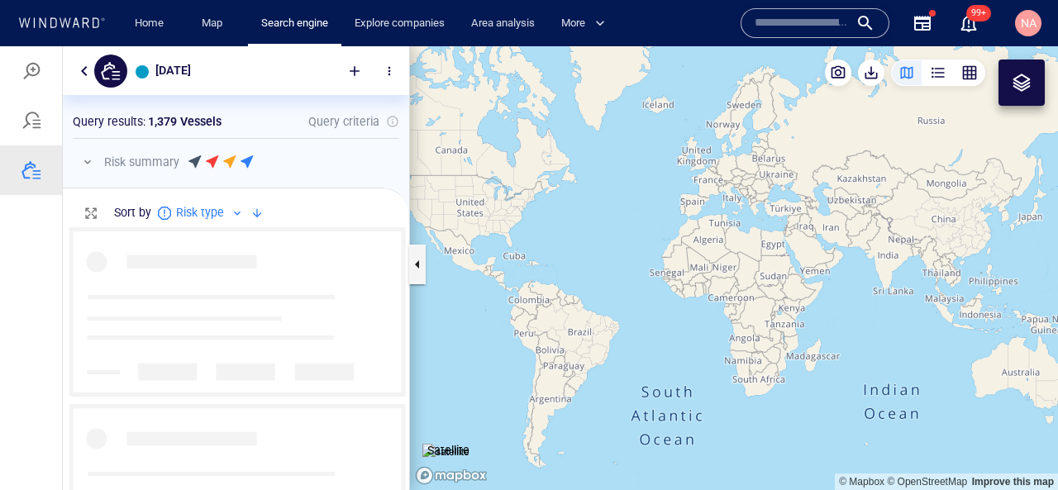
scroll to position [0, 1]
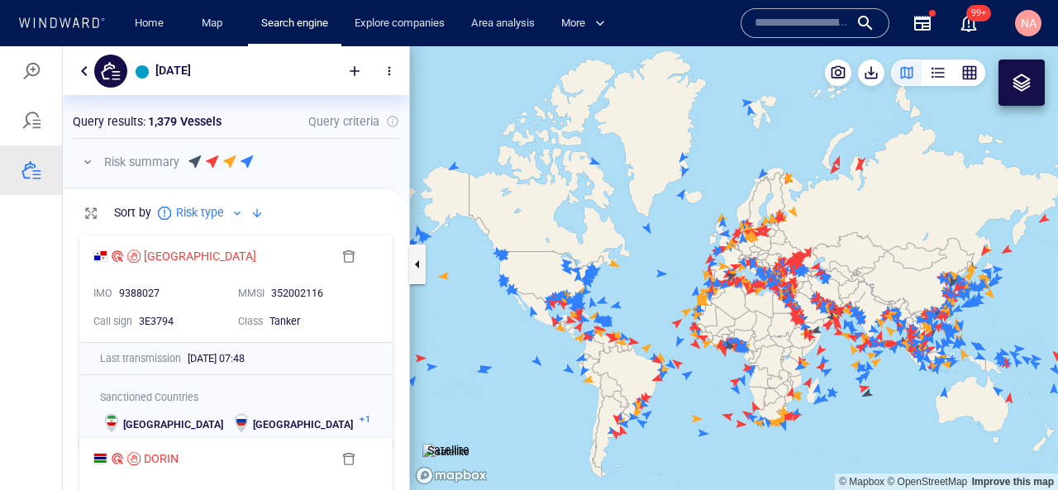
click at [973, 74] on div "button" at bounding box center [969, 72] width 17 height 17
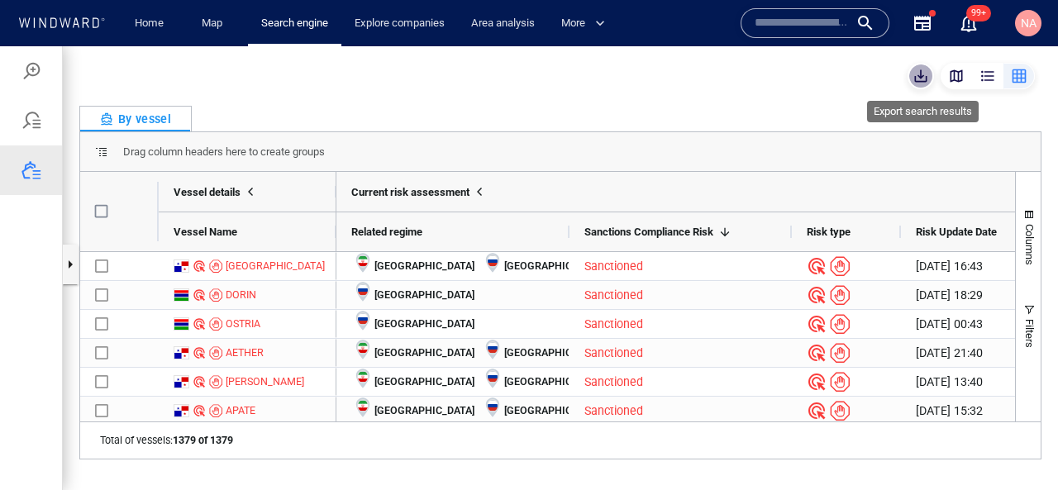
click at [918, 82] on span "button" at bounding box center [921, 76] width 17 height 17
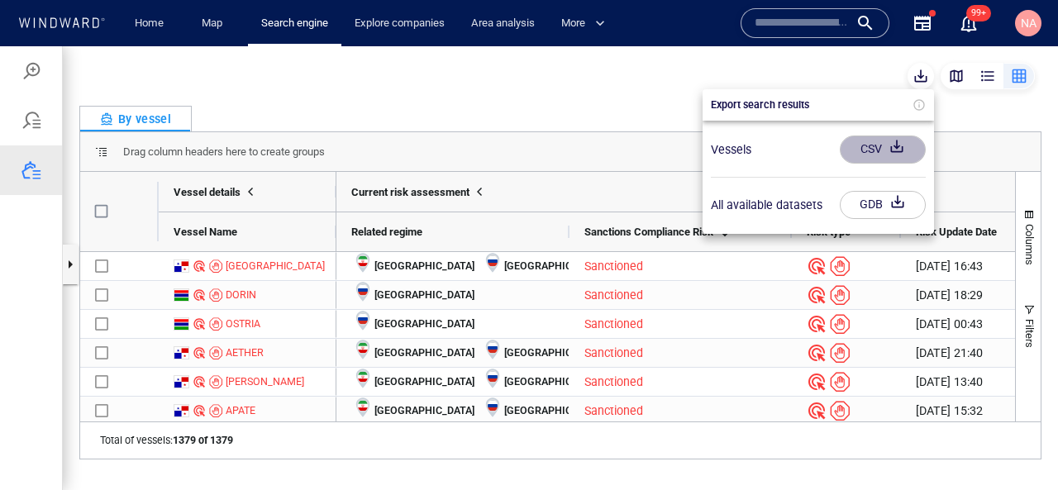
click at [858, 152] on div "CSV" at bounding box center [871, 149] width 28 height 27
click at [97, 294] on div at bounding box center [529, 268] width 1058 height 444
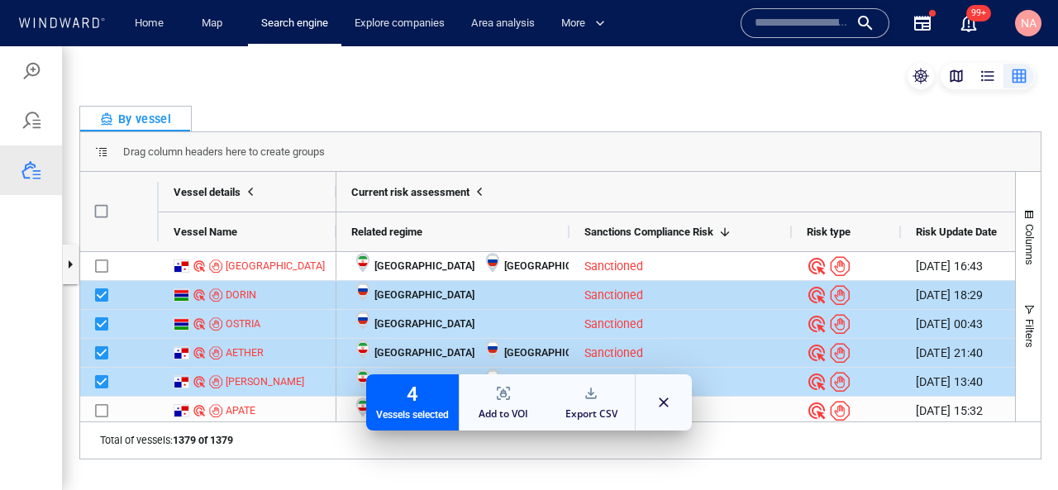
click at [879, 111] on div "By vessel" at bounding box center [560, 119] width 962 height 26
click at [923, 66] on button "button" at bounding box center [921, 76] width 26 height 26
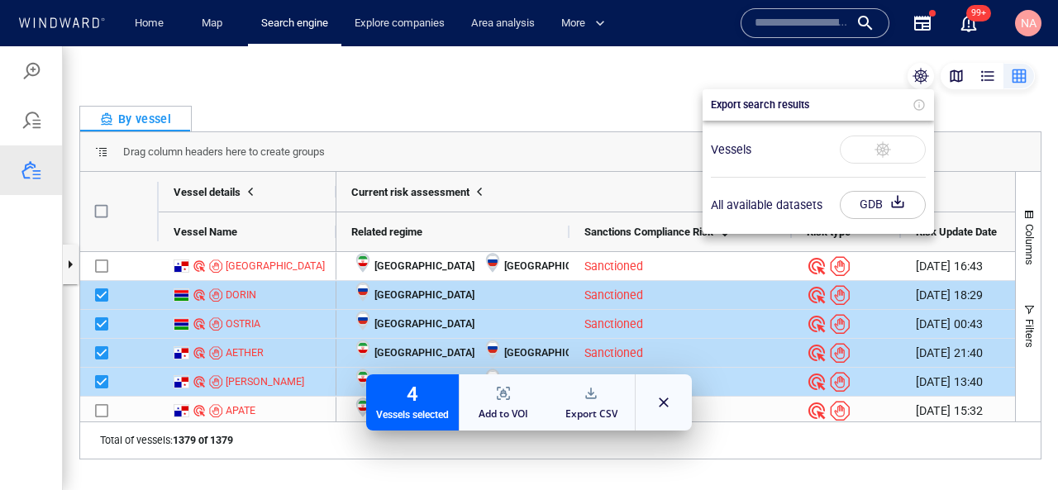
click at [799, 30] on input "text" at bounding box center [802, 23] width 94 height 25
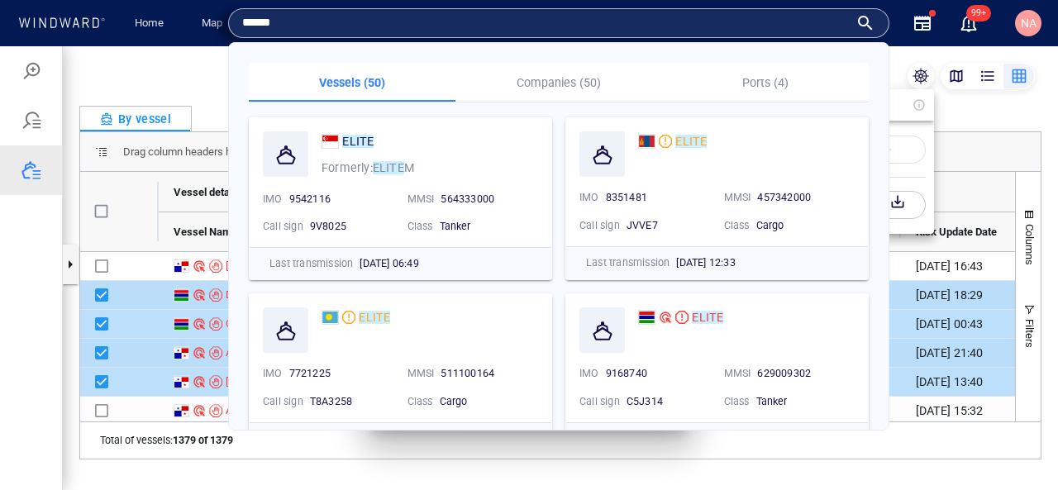
type input "*****"
click at [576, 84] on p "Companies (50)" at bounding box center [558, 83] width 187 height 20
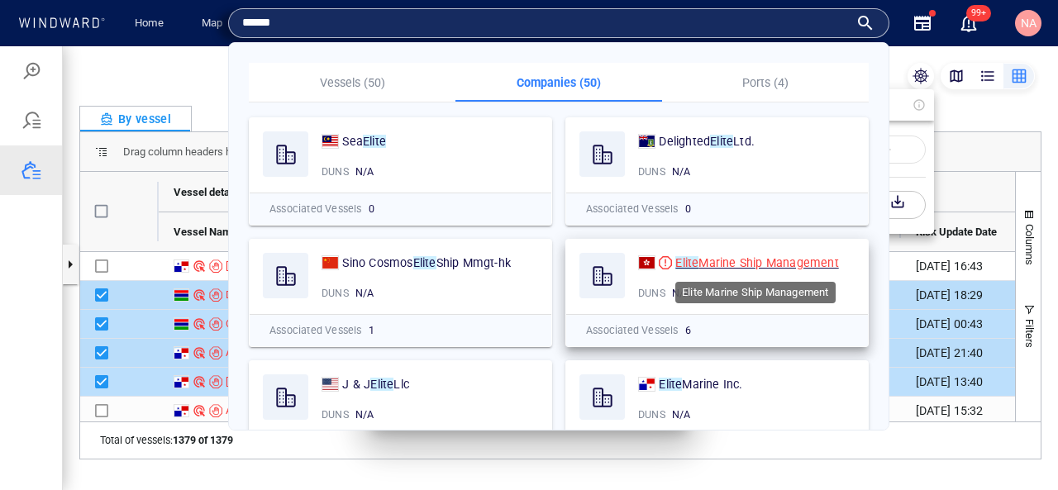
click at [694, 261] on mark "Elite" at bounding box center [686, 262] width 23 height 13
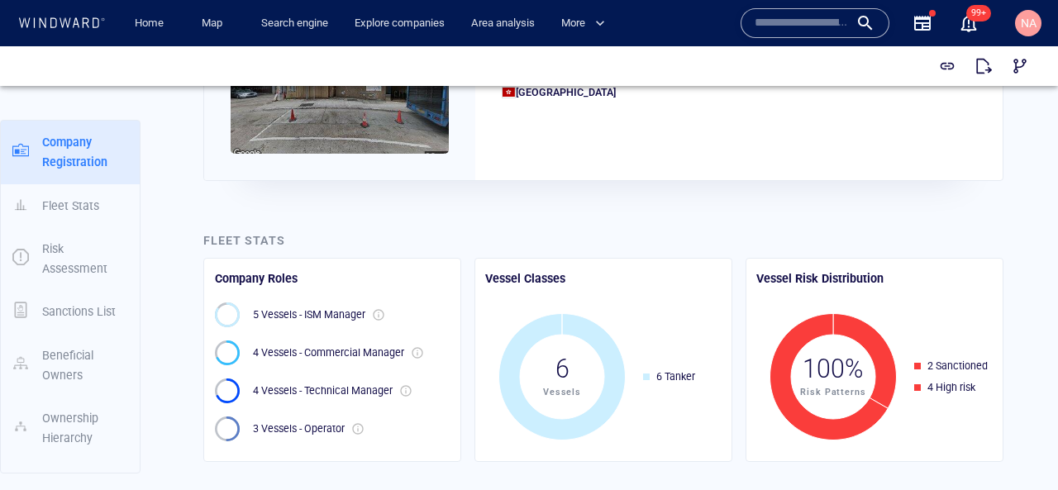
scroll to position [175, 0]
